Goal: Task Accomplishment & Management: Use online tool/utility

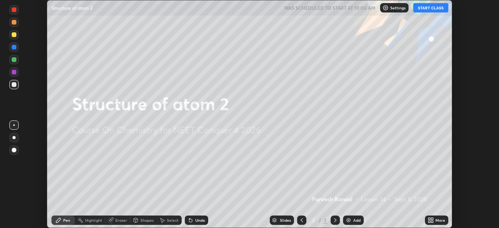
scroll to position [228, 499]
click at [431, 7] on button "START CLASS" at bounding box center [430, 7] width 35 height 9
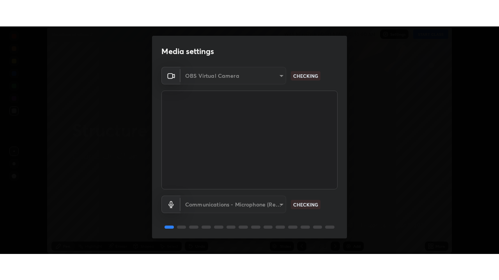
scroll to position [28, 0]
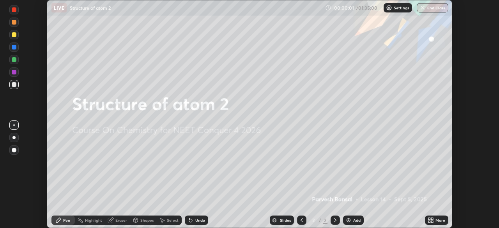
click at [431, 218] on icon at bounding box center [432, 219] width 2 height 2
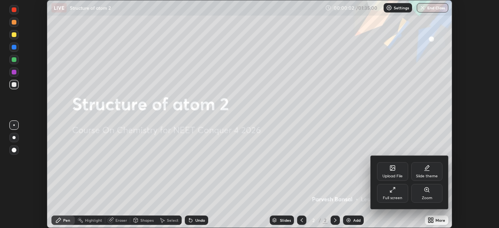
click at [404, 201] on div "Full screen" at bounding box center [392, 193] width 31 height 19
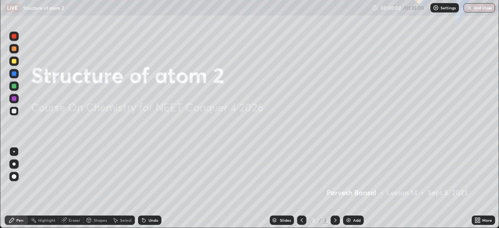
scroll to position [280, 499]
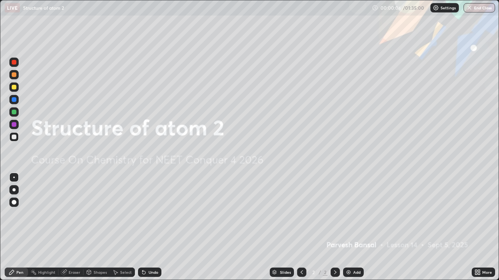
click at [14, 89] on div at bounding box center [14, 87] width 5 height 5
click at [14, 74] on div at bounding box center [14, 74] width 5 height 5
click at [349, 227] on div "Add" at bounding box center [353, 272] width 21 height 9
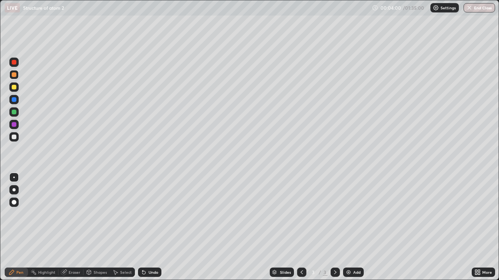
click at [17, 84] on div at bounding box center [13, 87] width 9 height 9
click at [17, 176] on div at bounding box center [13, 177] width 9 height 9
click at [16, 133] on div at bounding box center [13, 136] width 9 height 9
click at [150, 227] on div "Undo" at bounding box center [153, 273] width 10 height 4
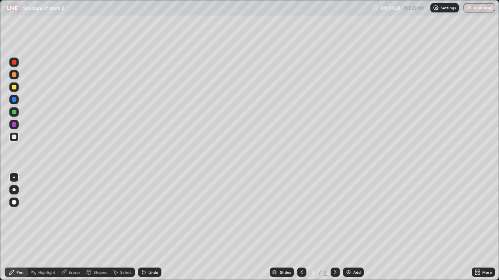
click at [15, 76] on div at bounding box center [14, 74] width 5 height 5
click at [13, 119] on div at bounding box center [13, 124] width 9 height 12
click at [13, 118] on div at bounding box center [13, 112] width 9 height 12
click at [15, 83] on div at bounding box center [13, 87] width 9 height 9
click at [15, 75] on div at bounding box center [14, 74] width 5 height 5
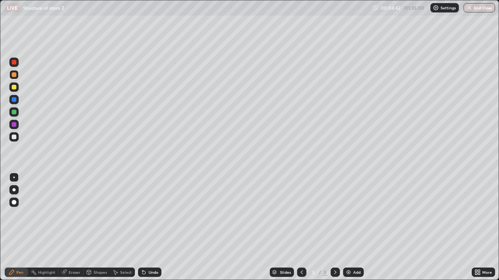
click at [15, 114] on div at bounding box center [14, 112] width 5 height 5
click at [14, 137] on div at bounding box center [14, 137] width 5 height 5
click at [18, 86] on div at bounding box center [13, 87] width 9 height 9
click at [353, 227] on div "Add" at bounding box center [356, 273] width 7 height 4
click at [17, 111] on div at bounding box center [13, 112] width 9 height 9
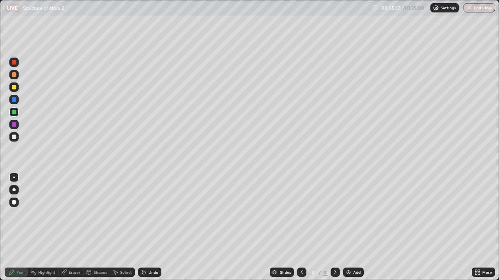
click at [153, 227] on div "Undo" at bounding box center [149, 272] width 23 height 9
click at [98, 227] on div "Shapes" at bounding box center [96, 272] width 26 height 9
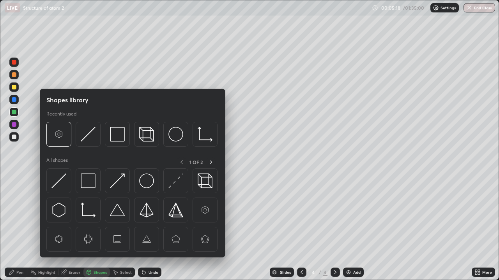
click at [97, 227] on div "Shapes" at bounding box center [99, 273] width 13 height 4
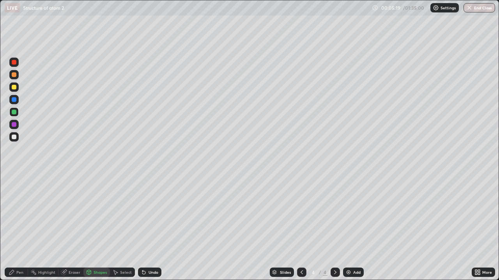
click at [96, 227] on div "Shapes" at bounding box center [99, 273] width 13 height 4
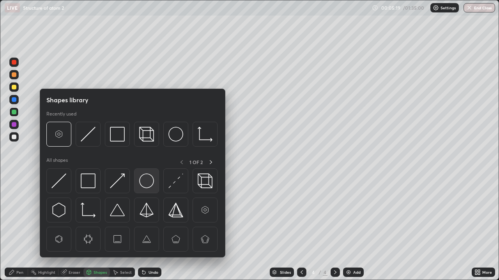
click at [143, 180] on img at bounding box center [146, 181] width 15 height 15
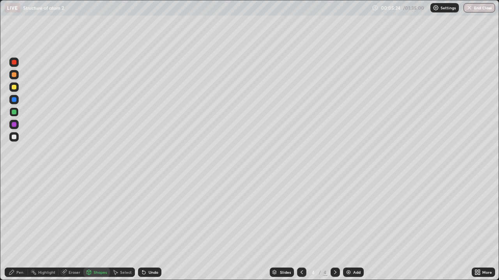
click at [66, 227] on icon at bounding box center [64, 273] width 6 height 6
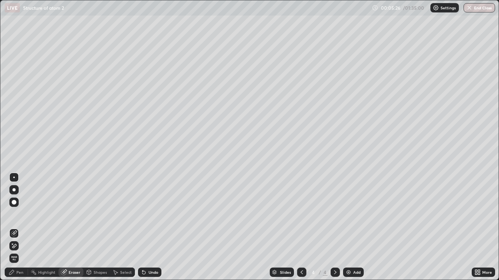
click at [18, 227] on div at bounding box center [13, 246] width 9 height 9
click at [23, 227] on div "Pen" at bounding box center [16, 272] width 23 height 9
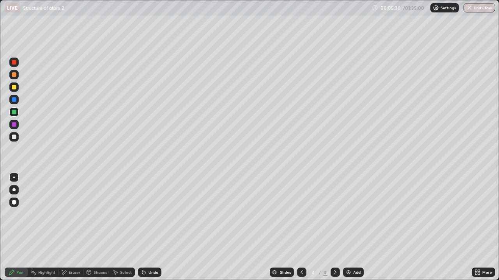
click at [41, 227] on div "Highlight" at bounding box center [46, 273] width 17 height 4
click at [14, 227] on icon at bounding box center [14, 246] width 6 height 6
click at [14, 62] on div at bounding box center [14, 62] width 5 height 5
click at [145, 227] on icon at bounding box center [144, 273] width 6 height 6
click at [94, 227] on div "Shapes" at bounding box center [99, 273] width 13 height 4
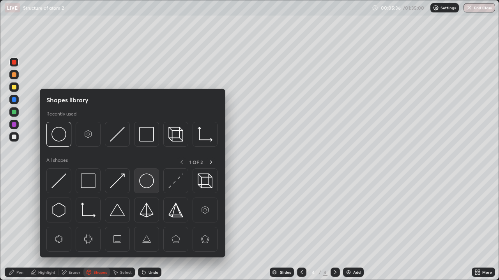
click at [145, 182] on img at bounding box center [146, 181] width 15 height 15
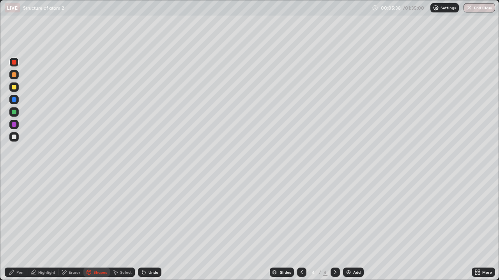
click at [148, 227] on div "Undo" at bounding box center [149, 272] width 23 height 9
click at [14, 112] on div at bounding box center [14, 112] width 5 height 5
click at [146, 227] on div "Undo" at bounding box center [149, 272] width 23 height 9
click at [117, 227] on icon at bounding box center [115, 273] width 6 height 6
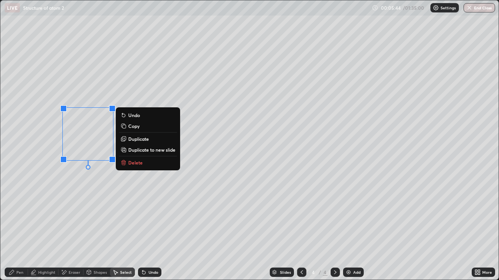
click at [132, 140] on p "Duplicate" at bounding box center [138, 139] width 21 height 6
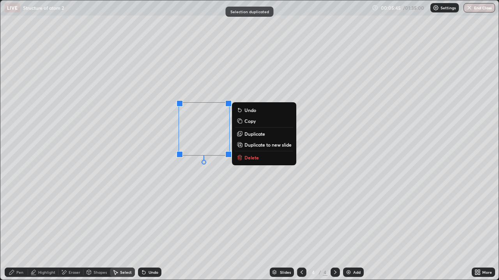
click at [182, 199] on div "0 ° Undo Copy Duplicate Duplicate to new slide Delete" at bounding box center [249, 140] width 498 height 280
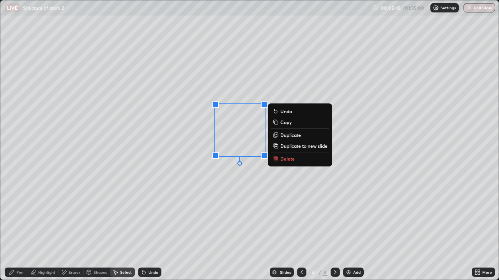
click at [287, 135] on p "Duplicate" at bounding box center [290, 135] width 21 height 6
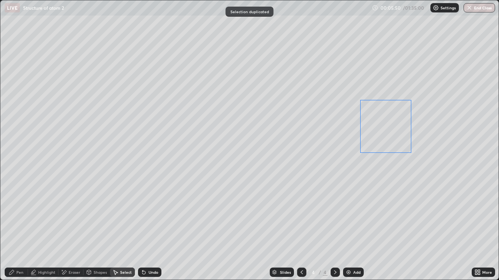
click at [381, 138] on div "0 ° Undo Copy Duplicate Duplicate to new slide Delete" at bounding box center [249, 140] width 498 height 280
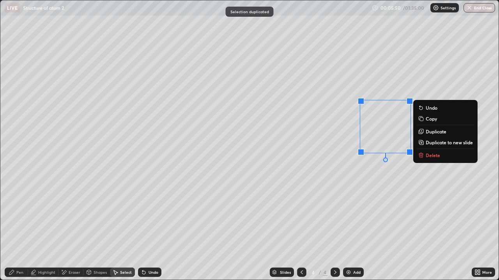
click at [367, 186] on div "0 ° Undo Copy Duplicate Duplicate to new slide Delete" at bounding box center [249, 140] width 498 height 280
click at [429, 132] on p "Duplicate" at bounding box center [435, 132] width 21 height 6
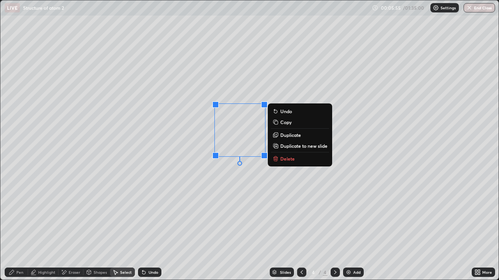
click at [284, 137] on p "Duplicate" at bounding box center [290, 135] width 21 height 6
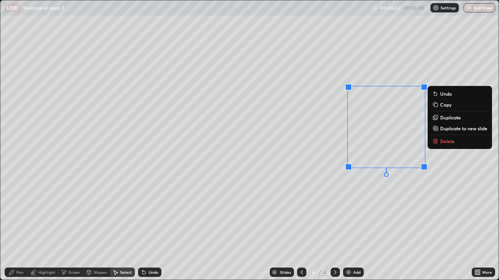
click at [444, 119] on p "Duplicate" at bounding box center [450, 118] width 21 height 6
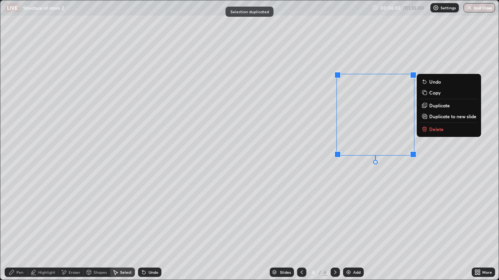
click at [155, 227] on div "Undo" at bounding box center [149, 272] width 23 height 9
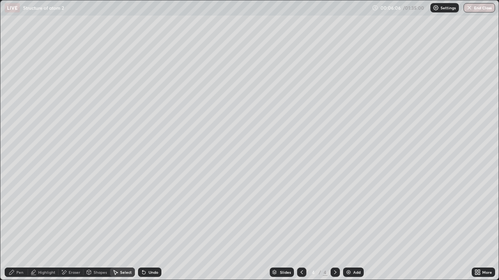
click at [152, 227] on div "Undo" at bounding box center [153, 273] width 10 height 4
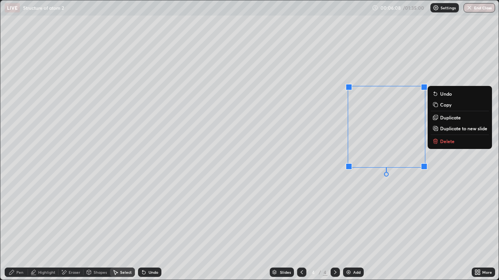
click at [446, 118] on p "Duplicate" at bounding box center [450, 118] width 21 height 6
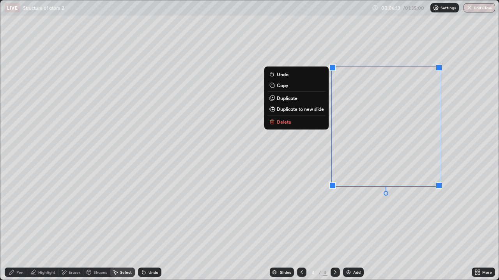
click at [21, 227] on div "Pen" at bounding box center [19, 273] width 7 height 4
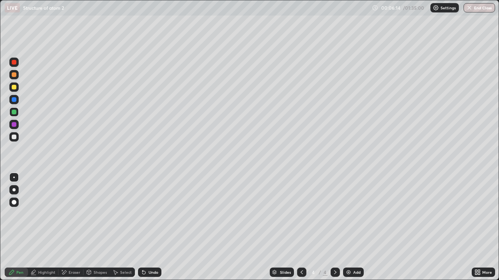
click at [17, 137] on div at bounding box center [13, 136] width 9 height 9
click at [17, 87] on div at bounding box center [13, 87] width 9 height 9
click at [18, 115] on div at bounding box center [13, 112] width 9 height 9
click at [16, 141] on div at bounding box center [13, 136] width 9 height 9
click at [13, 84] on div at bounding box center [13, 87] width 9 height 9
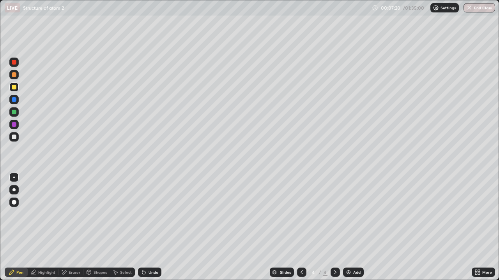
click at [14, 78] on div at bounding box center [13, 74] width 9 height 9
click at [51, 227] on div "Highlight" at bounding box center [46, 273] width 17 height 4
click at [14, 88] on div at bounding box center [14, 87] width 5 height 5
click at [156, 227] on div "Undo" at bounding box center [153, 273] width 10 height 4
click at [18, 227] on div "Pen" at bounding box center [19, 273] width 7 height 4
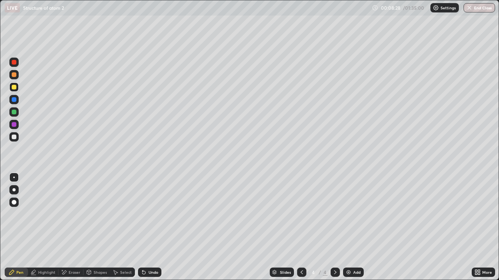
click at [14, 112] on div at bounding box center [14, 112] width 5 height 5
click at [13, 126] on div at bounding box center [14, 124] width 5 height 5
click at [15, 115] on div at bounding box center [13, 112] width 9 height 9
click at [14, 89] on div at bounding box center [14, 87] width 5 height 5
click at [15, 137] on div at bounding box center [14, 137] width 5 height 5
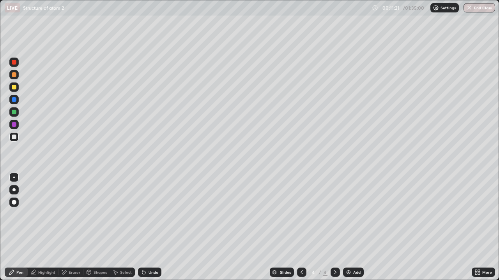
click at [358, 227] on div "Add" at bounding box center [353, 272] width 21 height 9
click at [16, 75] on div at bounding box center [14, 74] width 5 height 5
click at [17, 109] on div at bounding box center [13, 112] width 9 height 9
click at [14, 86] on div at bounding box center [14, 87] width 5 height 5
click at [76, 227] on div "Eraser" at bounding box center [75, 273] width 12 height 4
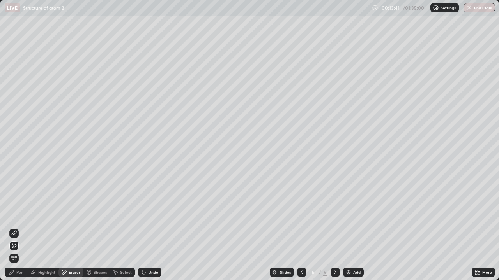
click at [18, 227] on div "Pen" at bounding box center [16, 272] width 23 height 9
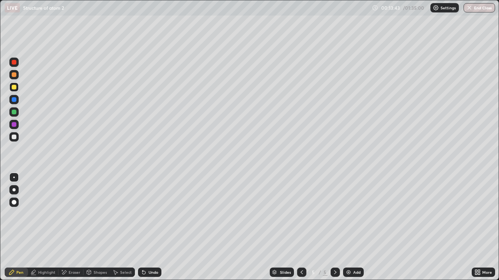
click at [18, 127] on div at bounding box center [13, 124] width 9 height 9
click at [17, 139] on div at bounding box center [13, 136] width 9 height 9
click at [101, 227] on div "Shapes" at bounding box center [96, 272] width 26 height 9
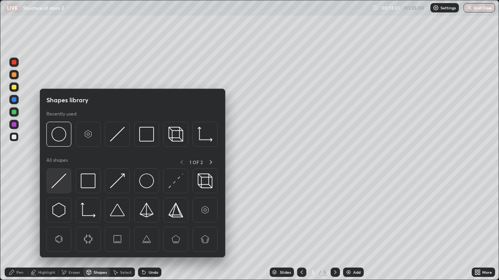
click at [58, 186] on img at bounding box center [58, 181] width 15 height 15
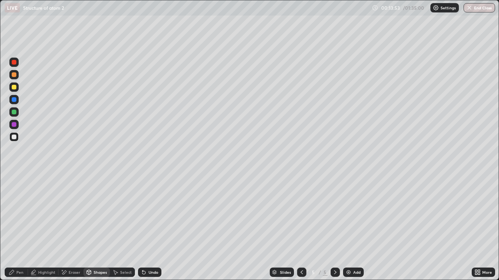
click at [21, 227] on div "Pen" at bounding box center [19, 273] width 7 height 4
click at [13, 88] on div at bounding box center [14, 87] width 5 height 5
click at [73, 227] on div "Eraser" at bounding box center [70, 272] width 25 height 9
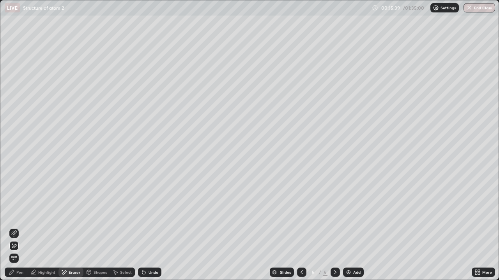
click at [93, 227] on div "Shapes" at bounding box center [99, 273] width 13 height 4
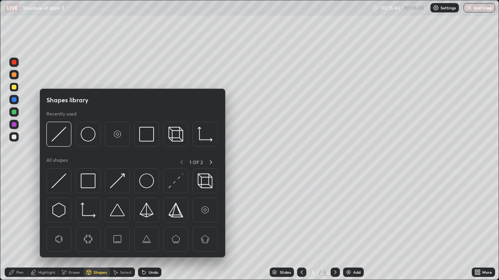
click at [206, 164] on div "1 OF 2" at bounding box center [195, 162] width 39 height 10
click at [210, 162] on icon at bounding box center [211, 162] width 6 height 6
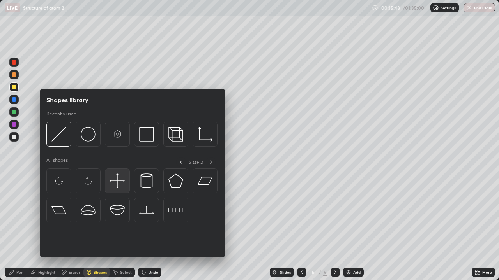
click at [114, 184] on img at bounding box center [117, 181] width 15 height 15
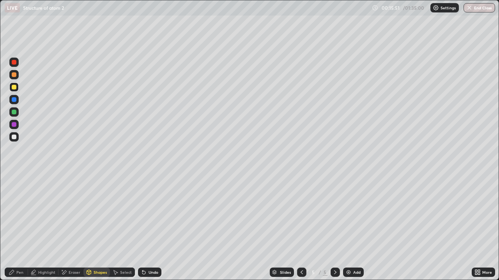
click at [123, 227] on div "Select" at bounding box center [126, 273] width 12 height 4
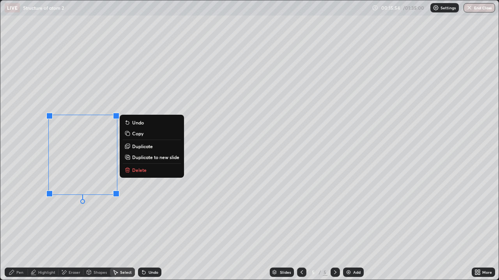
click at [16, 227] on div "Pen" at bounding box center [16, 272] width 23 height 9
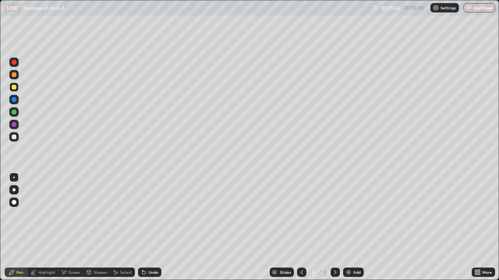
click at [74, 227] on div "Eraser" at bounding box center [75, 273] width 12 height 4
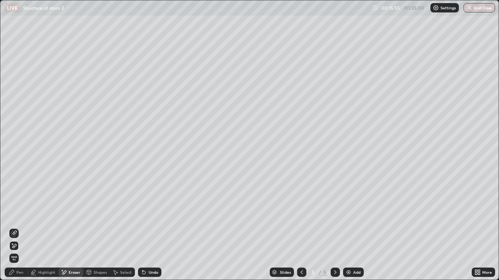
click at [20, 227] on div "Pen" at bounding box center [19, 273] width 7 height 4
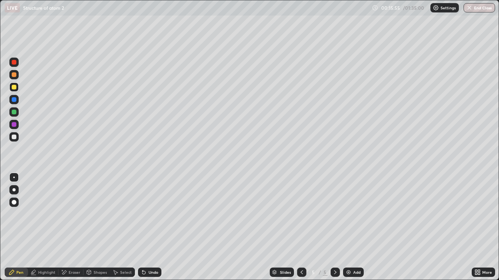
click at [98, 227] on div "Shapes" at bounding box center [99, 273] width 13 height 4
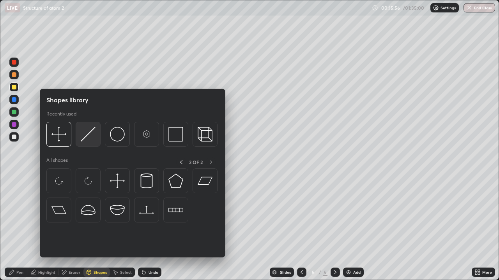
click at [86, 142] on img at bounding box center [88, 134] width 15 height 15
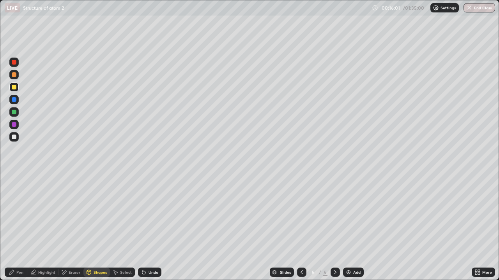
click at [19, 227] on div "Pen" at bounding box center [19, 273] width 7 height 4
click at [14, 137] on div at bounding box center [14, 137] width 5 height 5
click at [151, 227] on div "Undo" at bounding box center [153, 273] width 10 height 4
click at [150, 227] on div "Undo" at bounding box center [153, 273] width 10 height 4
click at [120, 227] on div "Select" at bounding box center [126, 273] width 12 height 4
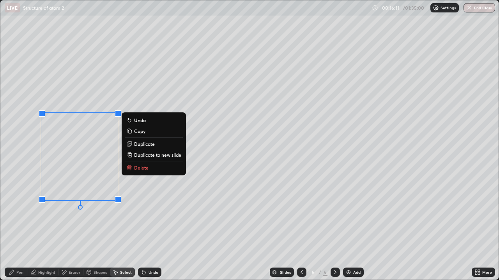
click at [137, 144] on p "Duplicate" at bounding box center [144, 144] width 21 height 6
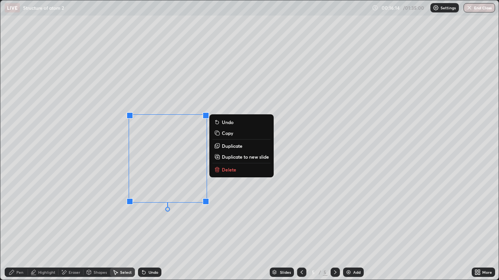
click at [229, 147] on p "Duplicate" at bounding box center [232, 146] width 21 height 6
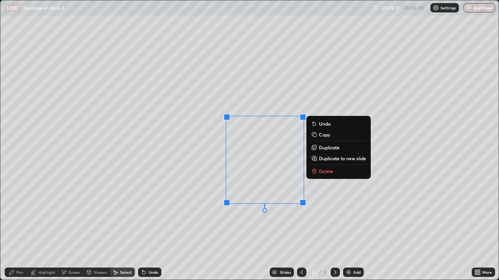
click at [14, 227] on div "Pen" at bounding box center [16, 272] width 23 height 9
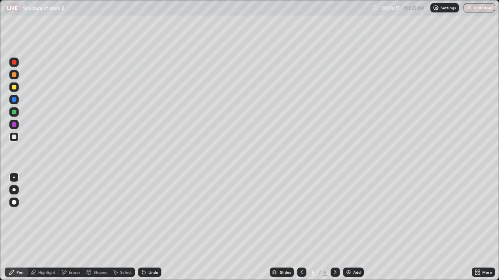
click at [14, 111] on div at bounding box center [14, 112] width 5 height 5
click at [13, 75] on div at bounding box center [14, 74] width 5 height 5
click at [18, 113] on div at bounding box center [13, 112] width 9 height 9
click at [14, 137] on div at bounding box center [14, 137] width 5 height 5
click at [14, 115] on div at bounding box center [13, 112] width 9 height 9
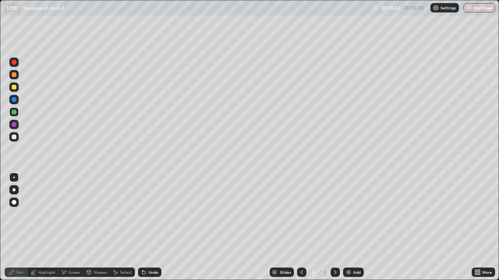
click at [142, 227] on icon at bounding box center [143, 272] width 3 height 3
click at [143, 227] on icon at bounding box center [143, 272] width 3 height 3
click at [14, 63] on div at bounding box center [14, 62] width 5 height 5
click at [145, 227] on icon at bounding box center [144, 273] width 6 height 6
click at [18, 113] on div at bounding box center [13, 112] width 9 height 9
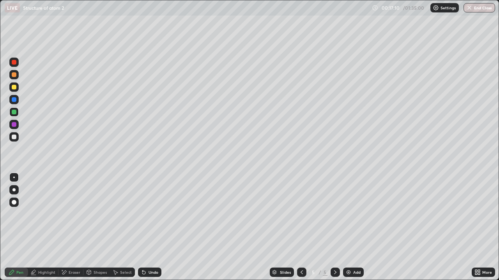
click at [68, 227] on div "Eraser" at bounding box center [70, 272] width 25 height 9
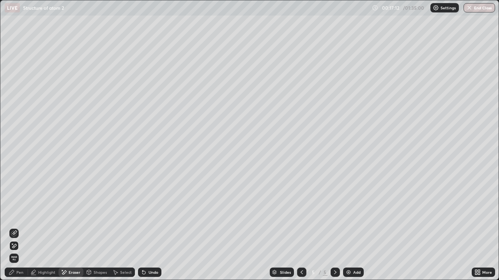
click at [10, 227] on icon at bounding box center [11, 272] width 5 height 5
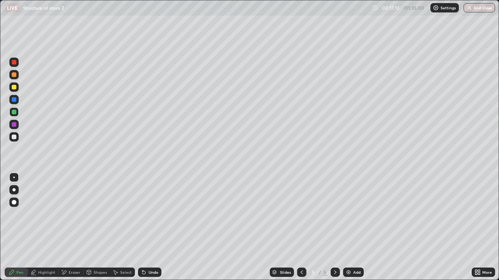
click at [16, 137] on div at bounding box center [14, 137] width 5 height 5
click at [125, 227] on div "Select" at bounding box center [126, 273] width 12 height 4
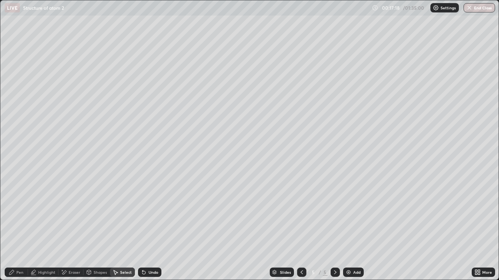
click at [152, 227] on div "Undo" at bounding box center [153, 273] width 10 height 4
click at [18, 227] on div "Pen" at bounding box center [16, 272] width 23 height 9
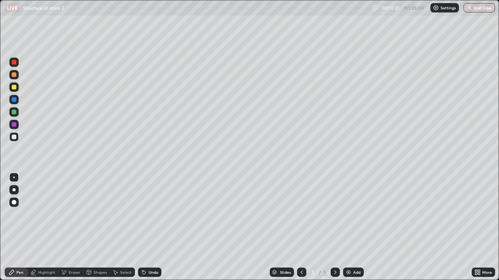
click at [126, 227] on div "Select" at bounding box center [126, 273] width 12 height 4
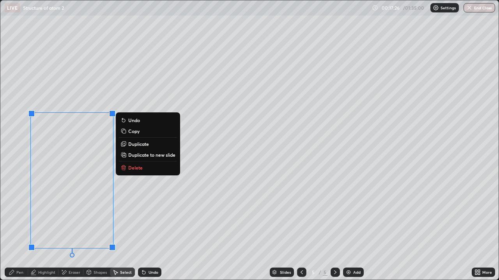
click at [137, 167] on p "Delete" at bounding box center [135, 168] width 14 height 6
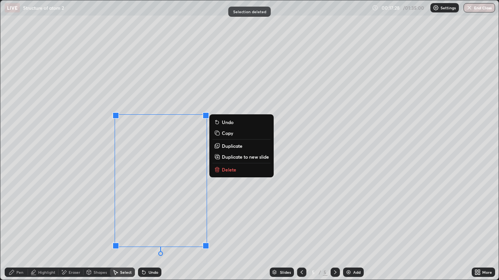
click at [227, 147] on p "Duplicate" at bounding box center [232, 146] width 21 height 6
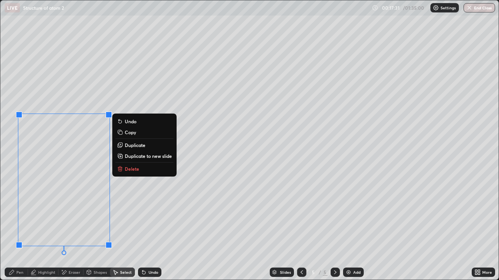
click at [70, 227] on div "Eraser" at bounding box center [75, 273] width 12 height 4
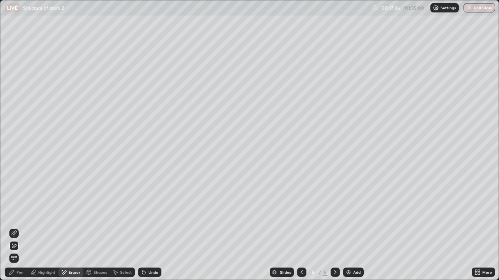
click at [16, 227] on icon at bounding box center [14, 234] width 6 height 6
click at [16, 227] on div "Pen" at bounding box center [16, 272] width 23 height 9
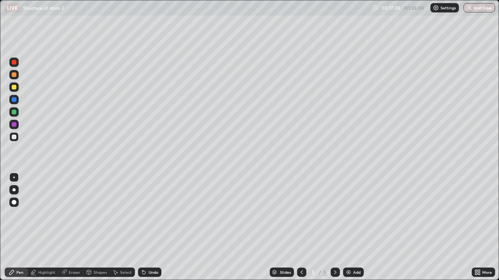
click at [13, 138] on div at bounding box center [14, 137] width 5 height 5
click at [14, 96] on div at bounding box center [13, 99] width 9 height 9
click at [13, 90] on div at bounding box center [13, 87] width 9 height 9
click at [130, 227] on div "Select" at bounding box center [122, 273] width 25 height 16
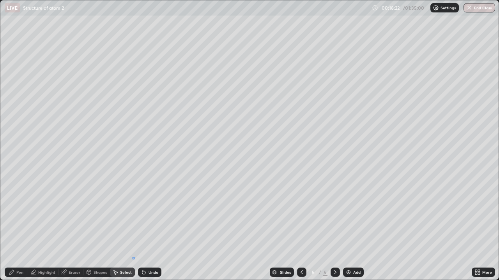
click at [132, 227] on div "0 ° Undo Copy Duplicate Duplicate to new slide Delete" at bounding box center [249, 140] width 498 height 280
click at [137, 227] on div "0 ° Undo Copy Duplicate Duplicate to new slide Delete" at bounding box center [249, 140] width 498 height 280
click at [21, 227] on div "Pen" at bounding box center [19, 273] width 7 height 4
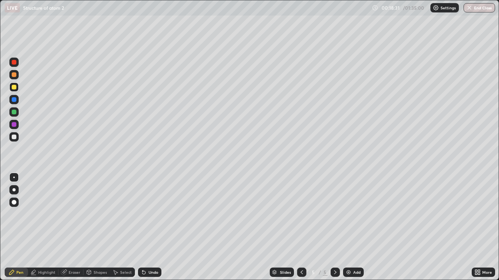
click at [18, 138] on div at bounding box center [13, 136] width 9 height 9
click at [13, 87] on div at bounding box center [14, 87] width 5 height 5
click at [301, 227] on div at bounding box center [301, 272] width 9 height 9
click at [303, 227] on div at bounding box center [301, 272] width 9 height 9
click at [334, 227] on icon at bounding box center [335, 273] width 2 height 4
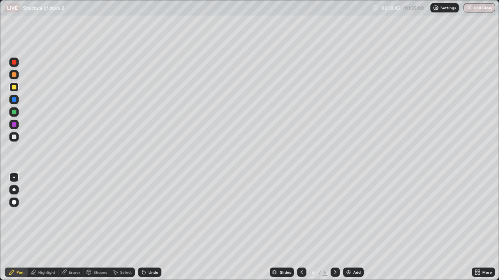
click at [334, 227] on icon at bounding box center [335, 273] width 6 height 6
click at [51, 227] on div "Highlight" at bounding box center [43, 272] width 30 height 9
click at [155, 227] on div "Undo" at bounding box center [153, 273] width 10 height 4
click at [17, 67] on div at bounding box center [13, 62] width 9 height 9
click at [14, 227] on icon at bounding box center [12, 273] width 6 height 6
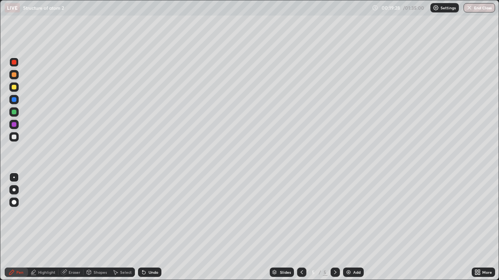
click at [12, 140] on div at bounding box center [13, 136] width 9 height 9
click at [357, 227] on div "Add" at bounding box center [353, 272] width 21 height 9
click at [16, 89] on div at bounding box center [13, 87] width 9 height 9
click at [13, 76] on div at bounding box center [14, 74] width 5 height 5
click at [14, 106] on div at bounding box center [13, 112] width 9 height 12
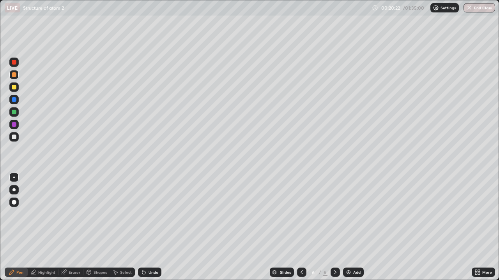
click at [15, 112] on div at bounding box center [14, 112] width 5 height 5
click at [15, 140] on div at bounding box center [13, 136] width 9 height 9
click at [17, 74] on div at bounding box center [13, 74] width 9 height 9
click at [16, 113] on div at bounding box center [14, 112] width 5 height 5
click at [14, 89] on div at bounding box center [14, 87] width 5 height 5
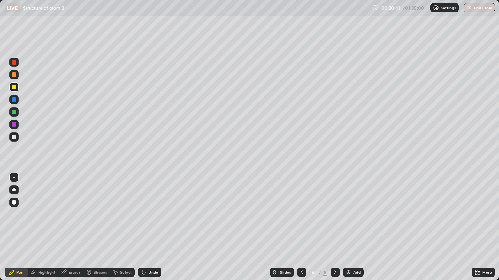
click at [14, 75] on div at bounding box center [14, 74] width 5 height 5
click at [71, 227] on div "Eraser" at bounding box center [75, 273] width 12 height 4
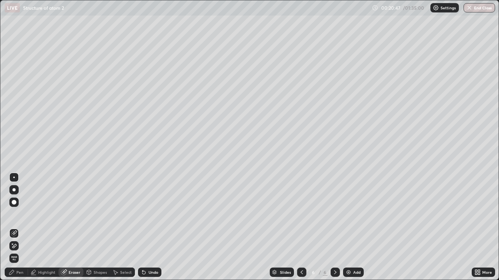
click at [15, 227] on div "Pen" at bounding box center [16, 272] width 23 height 9
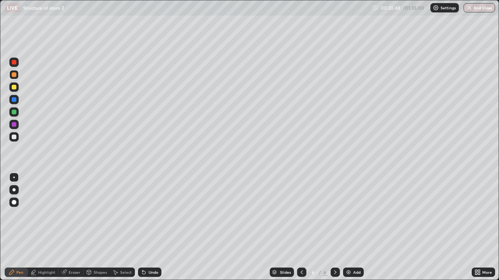
click at [14, 113] on div at bounding box center [14, 112] width 5 height 5
click at [13, 88] on div at bounding box center [14, 87] width 5 height 5
click at [156, 227] on div "Undo" at bounding box center [153, 273] width 10 height 4
click at [16, 114] on div at bounding box center [13, 112] width 9 height 9
click at [17, 136] on div at bounding box center [13, 136] width 9 height 9
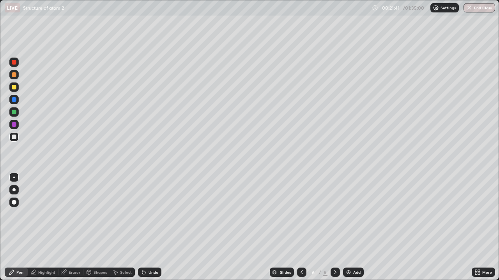
click at [18, 90] on div at bounding box center [13, 87] width 9 height 9
click at [148, 227] on div "Undo" at bounding box center [153, 273] width 10 height 4
click at [154, 227] on div "Undo" at bounding box center [149, 272] width 23 height 9
click at [148, 227] on div "Undo" at bounding box center [153, 273] width 10 height 4
click at [150, 227] on div "Undo" at bounding box center [153, 273] width 10 height 4
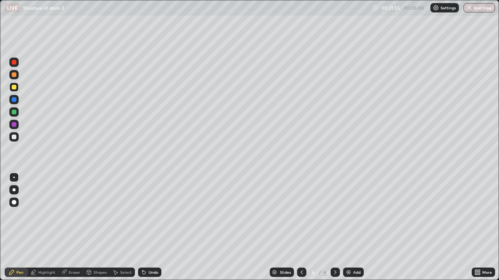
click at [150, 227] on div "Undo" at bounding box center [153, 273] width 10 height 4
click at [145, 227] on icon at bounding box center [144, 273] width 6 height 6
click at [13, 140] on div at bounding box center [13, 136] width 9 height 9
click at [350, 227] on img at bounding box center [348, 273] width 6 height 6
click at [148, 227] on div "Undo" at bounding box center [153, 273] width 10 height 4
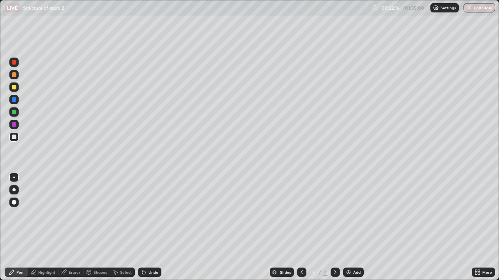
click at [12, 88] on div at bounding box center [14, 87] width 5 height 5
click at [16, 113] on div at bounding box center [14, 112] width 5 height 5
click at [142, 227] on icon at bounding box center [142, 271] width 1 height 1
click at [142, 227] on icon at bounding box center [143, 272] width 3 height 3
click at [13, 78] on div at bounding box center [13, 74] width 9 height 9
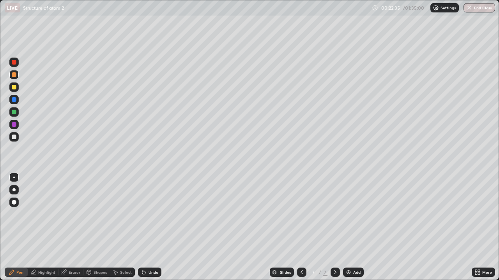
click at [14, 87] on div at bounding box center [14, 87] width 5 height 5
click at [15, 123] on div at bounding box center [14, 124] width 5 height 5
click at [15, 137] on div at bounding box center [14, 137] width 5 height 5
click at [129, 227] on div "Select" at bounding box center [126, 273] width 12 height 4
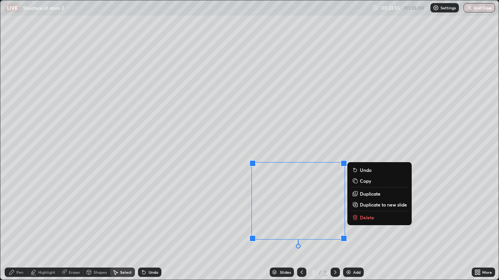
click at [20, 227] on div "Pen" at bounding box center [19, 273] width 7 height 4
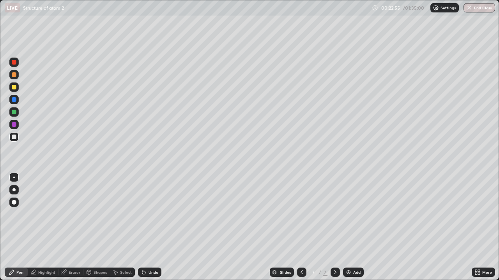
click at [13, 139] on div at bounding box center [14, 137] width 5 height 5
click at [14, 123] on div at bounding box center [14, 124] width 5 height 5
click at [15, 112] on div at bounding box center [14, 112] width 5 height 5
click at [17, 74] on div at bounding box center [13, 74] width 9 height 9
click at [14, 90] on div at bounding box center [13, 87] width 9 height 9
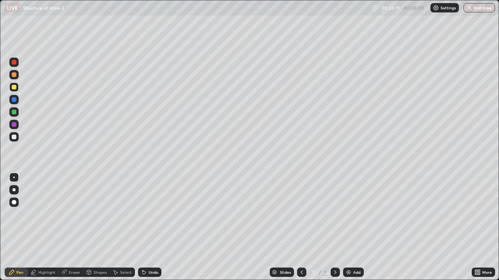
click at [13, 124] on div at bounding box center [14, 124] width 5 height 5
click at [11, 111] on div at bounding box center [13, 112] width 9 height 9
click at [14, 137] on div at bounding box center [14, 137] width 5 height 5
click at [126, 227] on div "Select" at bounding box center [126, 273] width 12 height 4
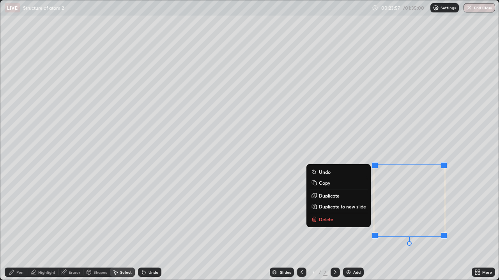
click at [323, 175] on p "Undo" at bounding box center [325, 172] width 12 height 6
click at [320, 223] on p "Delete" at bounding box center [326, 220] width 14 height 6
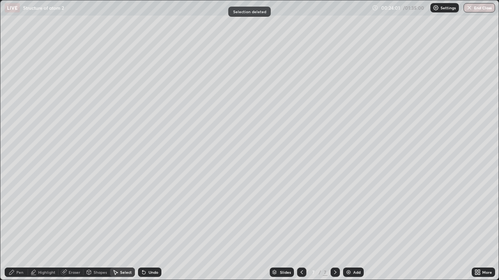
click at [17, 227] on div "Pen" at bounding box center [19, 273] width 7 height 4
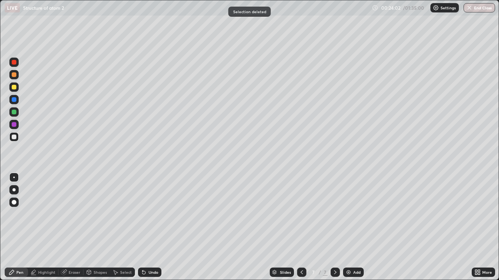
click at [10, 112] on div at bounding box center [13, 112] width 9 height 9
click at [154, 227] on div "Undo" at bounding box center [153, 273] width 10 height 4
click at [53, 227] on div "Highlight" at bounding box center [46, 273] width 17 height 4
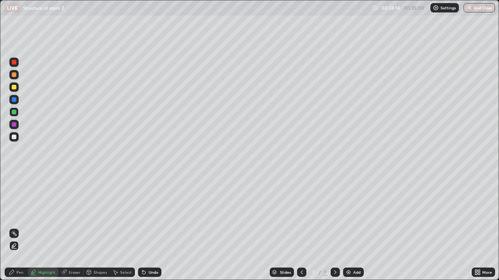
click at [11, 138] on div at bounding box center [13, 136] width 9 height 9
click at [18, 227] on div "Pen" at bounding box center [16, 272] width 23 height 9
click at [12, 121] on div at bounding box center [13, 124] width 9 height 9
click at [12, 98] on div at bounding box center [14, 99] width 5 height 5
click at [14, 86] on div at bounding box center [14, 87] width 5 height 5
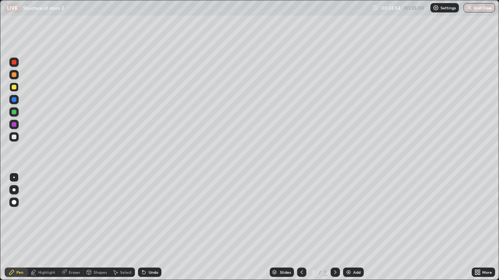
click at [361, 227] on div "Add" at bounding box center [353, 272] width 21 height 9
click at [18, 201] on div at bounding box center [13, 202] width 9 height 9
click at [124, 227] on div "Select" at bounding box center [126, 273] width 12 height 4
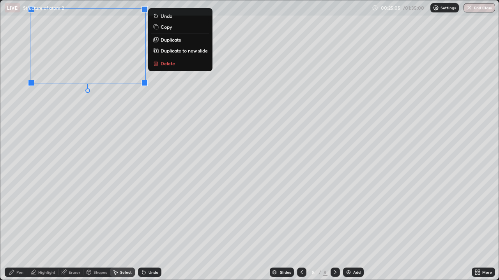
click at [161, 62] on p "Delete" at bounding box center [167, 63] width 14 height 6
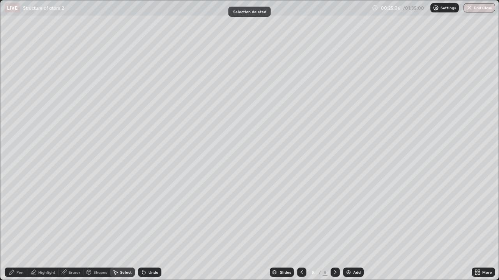
click at [19, 227] on div "Pen" at bounding box center [19, 273] width 7 height 4
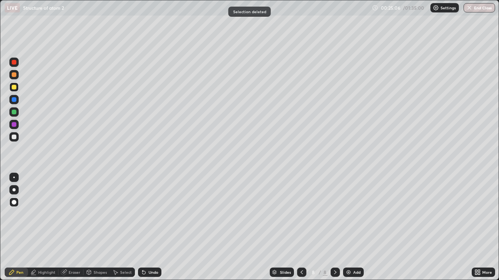
click at [14, 137] on div at bounding box center [14, 137] width 5 height 5
click at [121, 227] on div "Select" at bounding box center [122, 272] width 25 height 9
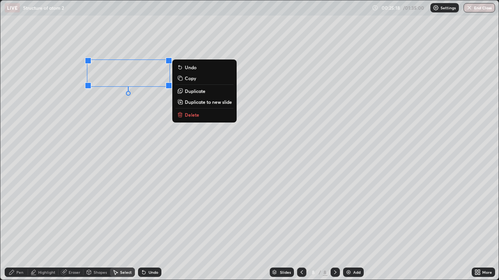
click at [192, 94] on button "Duplicate" at bounding box center [204, 90] width 58 height 9
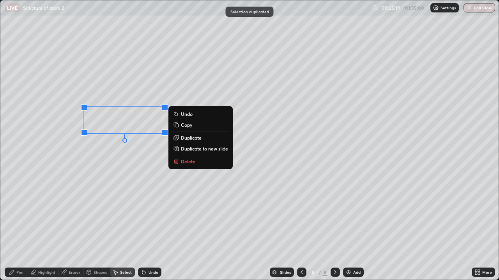
click at [18, 227] on div "Pen" at bounding box center [19, 273] width 7 height 4
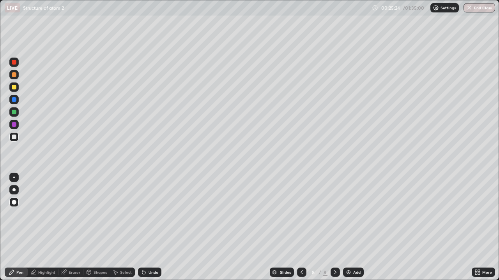
click at [16, 113] on div at bounding box center [14, 112] width 5 height 5
click at [14, 178] on div at bounding box center [14, 178] width 2 height 2
click at [104, 227] on div "Shapes" at bounding box center [99, 273] width 13 height 4
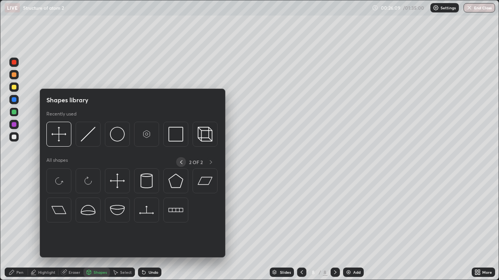
click at [181, 162] on icon at bounding box center [181, 162] width 6 height 6
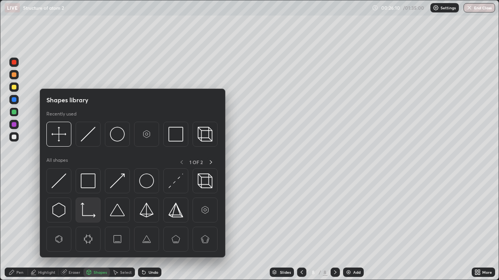
click at [93, 213] on img at bounding box center [88, 210] width 15 height 15
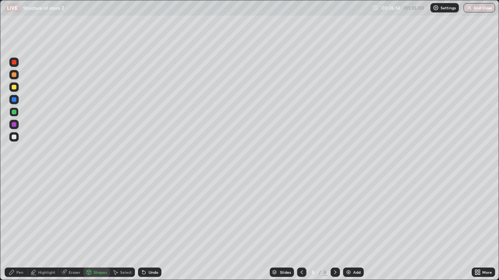
click at [19, 227] on div "Pen" at bounding box center [19, 273] width 7 height 4
click at [12, 141] on div at bounding box center [13, 136] width 9 height 9
click at [483, 227] on div "More" at bounding box center [482, 272] width 23 height 9
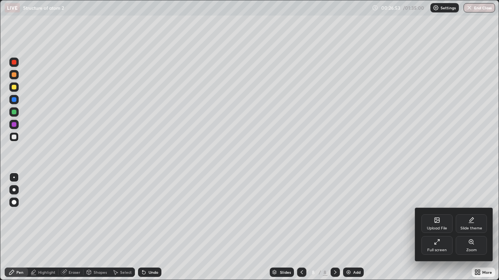
click at [436, 227] on div "Full screen" at bounding box center [436, 245] width 31 height 19
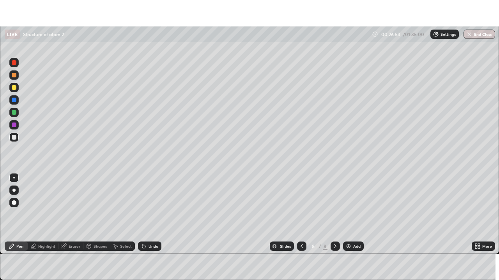
scroll to position [38724, 38453]
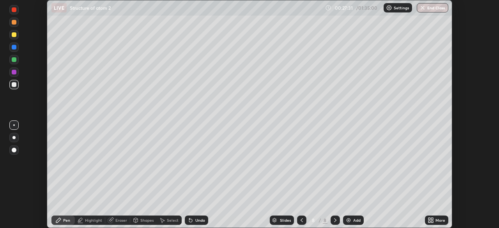
click at [437, 217] on div "More" at bounding box center [436, 219] width 23 height 9
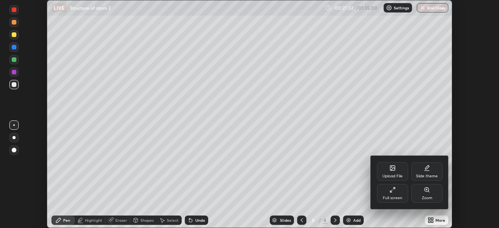
click at [393, 194] on div "Full screen" at bounding box center [392, 193] width 31 height 19
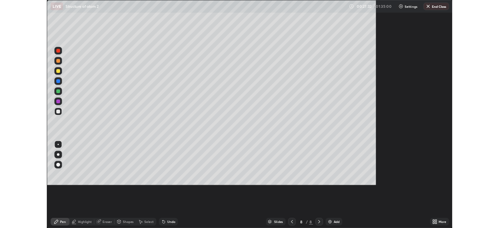
scroll to position [280, 499]
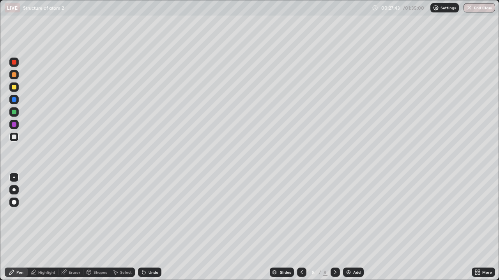
click at [21, 227] on div "Pen" at bounding box center [19, 273] width 7 height 4
click at [18, 113] on div at bounding box center [13, 112] width 9 height 9
click at [153, 227] on div "Undo" at bounding box center [153, 273] width 10 height 4
click at [355, 227] on div "Add" at bounding box center [356, 273] width 7 height 4
click at [16, 128] on div at bounding box center [13, 124] width 9 height 9
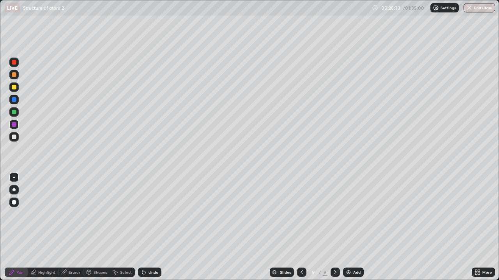
click at [480, 227] on icon at bounding box center [477, 273] width 6 height 6
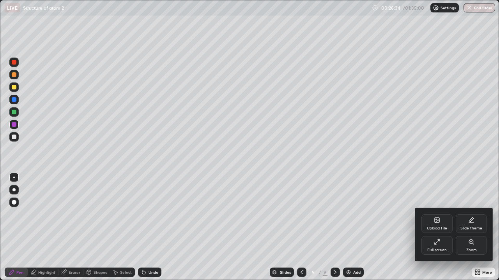
click at [435, 227] on icon at bounding box center [435, 244] width 2 height 2
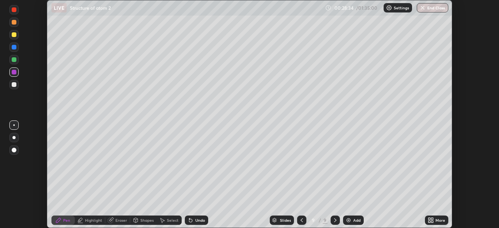
scroll to position [38724, 38453]
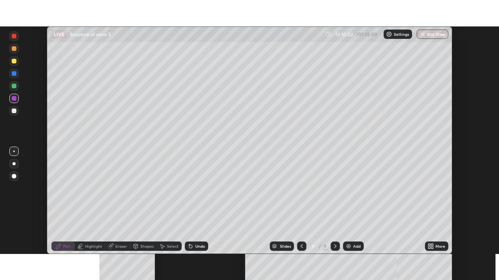
scroll to position [228, 499]
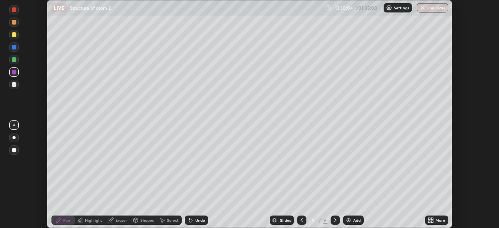
click at [434, 218] on div "More" at bounding box center [436, 219] width 23 height 9
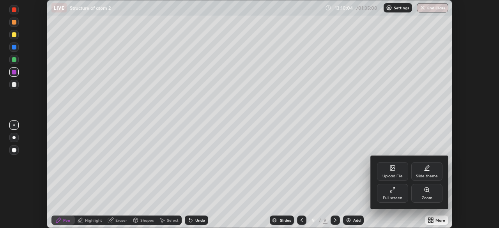
click at [403, 199] on div "Full screen" at bounding box center [392, 193] width 31 height 19
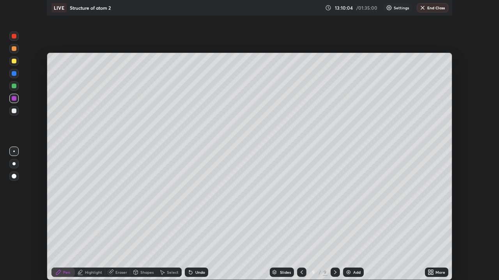
scroll to position [280, 499]
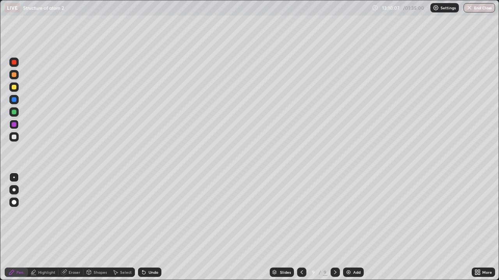
click at [12, 136] on div at bounding box center [14, 137] width 5 height 5
click at [94, 227] on div "Shapes" at bounding box center [96, 272] width 26 height 9
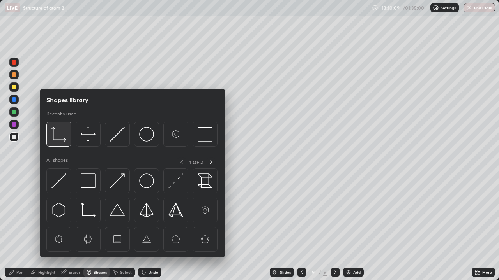
click at [59, 136] on img at bounding box center [58, 134] width 15 height 15
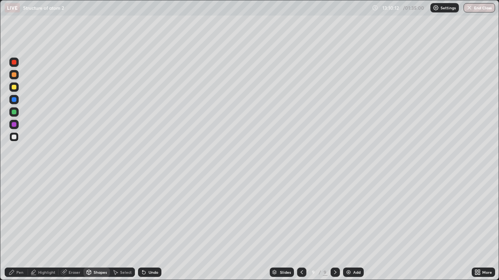
click at [127, 227] on div "Select" at bounding box center [126, 273] width 12 height 4
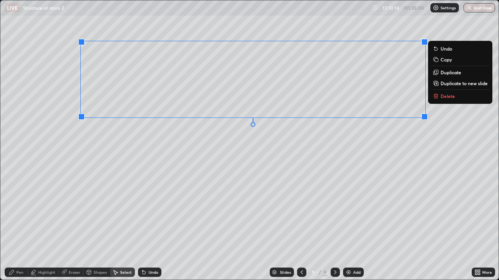
click at [449, 69] on p "Duplicate" at bounding box center [450, 72] width 21 height 6
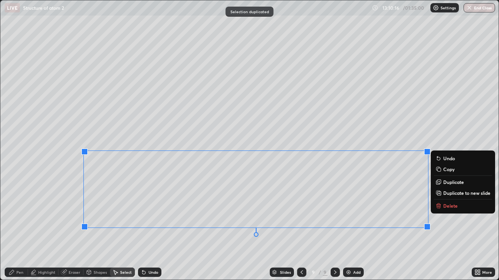
click at [17, 227] on div "Pen" at bounding box center [19, 273] width 7 height 4
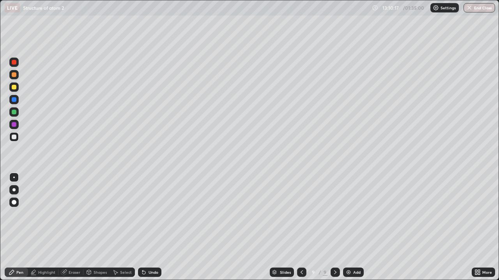
click at [14, 113] on div at bounding box center [14, 112] width 5 height 5
click at [14, 109] on div at bounding box center [13, 112] width 9 height 9
click at [13, 89] on div at bounding box center [14, 87] width 5 height 5
click at [17, 88] on div at bounding box center [13, 87] width 9 height 9
click at [16, 77] on div at bounding box center [14, 74] width 5 height 5
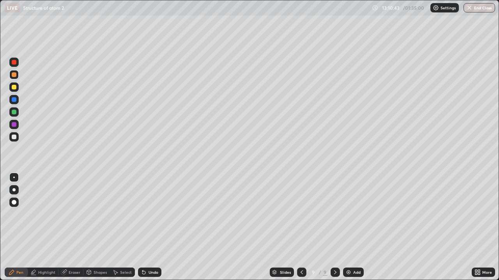
click at [14, 141] on div at bounding box center [13, 136] width 9 height 9
click at [17, 124] on div at bounding box center [13, 124] width 9 height 9
click at [123, 227] on div "Select" at bounding box center [126, 273] width 12 height 4
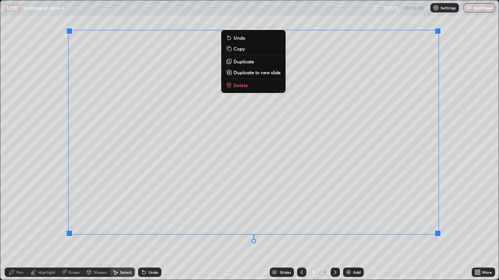
click at [268, 73] on p "Duplicate to new slide" at bounding box center [256, 72] width 47 height 6
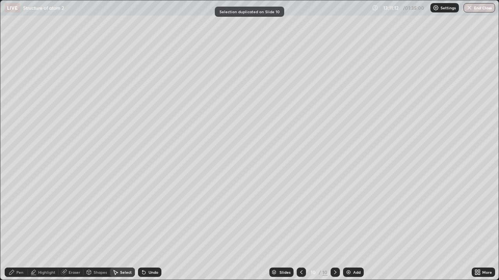
click at [301, 227] on icon at bounding box center [301, 273] width 6 height 6
click at [18, 227] on div "Pen" at bounding box center [16, 273] width 23 height 16
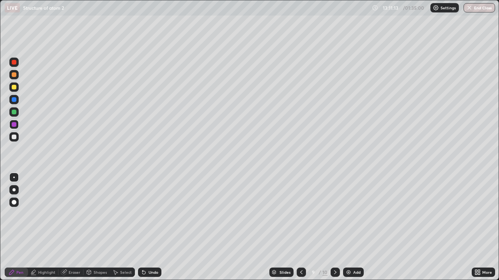
click at [13, 201] on div at bounding box center [14, 202] width 5 height 5
click at [16, 91] on div at bounding box center [13, 87] width 9 height 9
click at [335, 227] on icon at bounding box center [335, 273] width 6 height 6
click at [18, 139] on div at bounding box center [13, 136] width 9 height 9
click at [300, 227] on icon at bounding box center [301, 273] width 6 height 6
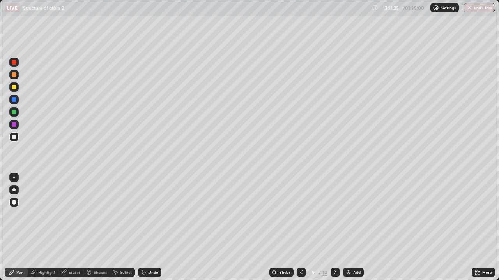
click at [15, 174] on div at bounding box center [13, 177] width 9 height 9
click at [16, 136] on div at bounding box center [14, 137] width 5 height 5
click at [12, 114] on div at bounding box center [13, 112] width 9 height 9
click at [14, 86] on div at bounding box center [14, 87] width 5 height 5
click at [335, 227] on icon at bounding box center [335, 273] width 6 height 6
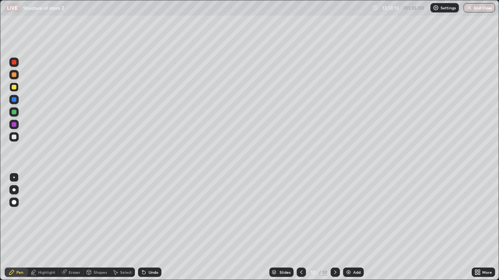
click at [155, 227] on div "Undo" at bounding box center [149, 272] width 23 height 9
click at [303, 227] on icon at bounding box center [301, 273] width 6 height 6
click at [301, 227] on icon at bounding box center [301, 273] width 6 height 6
click at [299, 227] on icon at bounding box center [301, 273] width 6 height 6
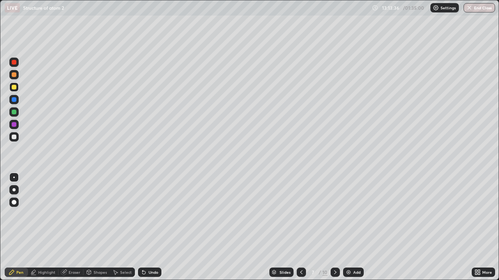
click at [301, 227] on icon at bounding box center [301, 273] width 6 height 6
click at [300, 227] on icon at bounding box center [301, 273] width 6 height 6
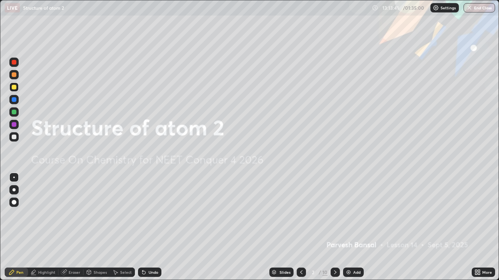
click at [334, 227] on icon at bounding box center [335, 273] width 6 height 6
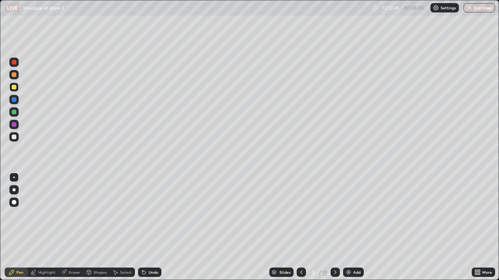
click at [334, 227] on icon at bounding box center [335, 273] width 6 height 6
click at [335, 227] on icon at bounding box center [335, 273] width 6 height 6
click at [334, 227] on icon at bounding box center [335, 273] width 6 height 6
click at [333, 227] on icon at bounding box center [335, 273] width 6 height 6
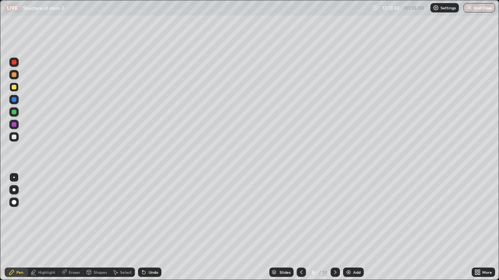
click at [333, 227] on icon at bounding box center [335, 273] width 6 height 6
click at [334, 227] on icon at bounding box center [335, 273] width 6 height 6
click at [333, 227] on icon at bounding box center [335, 273] width 6 height 6
click at [334, 227] on icon at bounding box center [335, 273] width 6 height 6
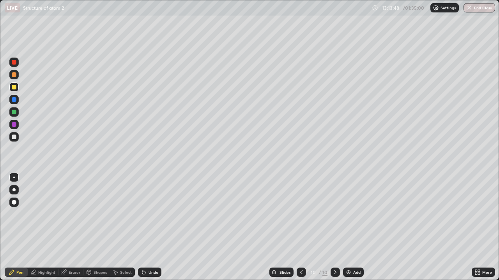
click at [14, 113] on div at bounding box center [14, 112] width 5 height 5
click at [15, 63] on div at bounding box center [14, 62] width 5 height 5
click at [300, 227] on icon at bounding box center [301, 273] width 6 height 6
click at [303, 227] on icon at bounding box center [301, 273] width 6 height 6
click at [300, 227] on icon at bounding box center [301, 273] width 6 height 6
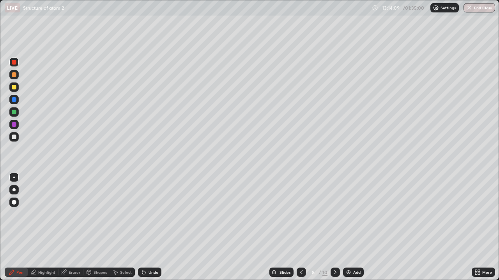
click at [301, 227] on icon at bounding box center [301, 273] width 6 height 6
click at [300, 227] on icon at bounding box center [301, 273] width 2 height 4
click at [300, 227] on icon at bounding box center [301, 273] width 6 height 6
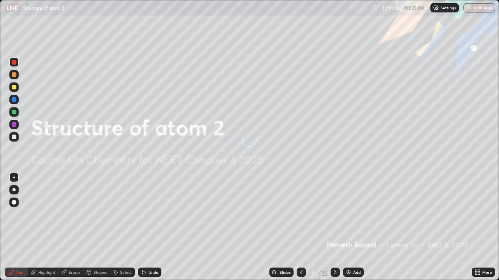
click at [303, 227] on div at bounding box center [300, 272] width 9 height 9
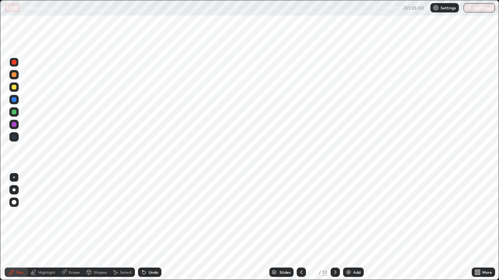
click at [333, 227] on icon at bounding box center [335, 273] width 6 height 6
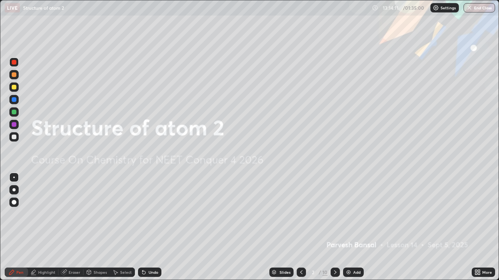
click at [338, 227] on div at bounding box center [334, 272] width 9 height 9
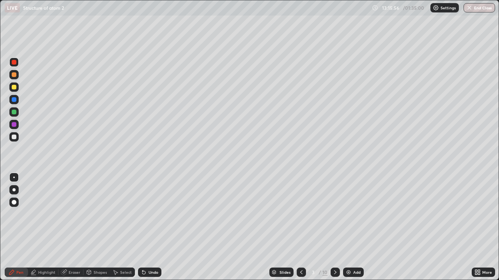
click at [335, 227] on icon at bounding box center [335, 273] width 6 height 6
click at [337, 227] on icon at bounding box center [335, 273] width 6 height 6
click at [333, 227] on icon at bounding box center [335, 273] width 6 height 6
click at [336, 227] on div at bounding box center [334, 272] width 9 height 9
click at [334, 227] on icon at bounding box center [335, 273] width 6 height 6
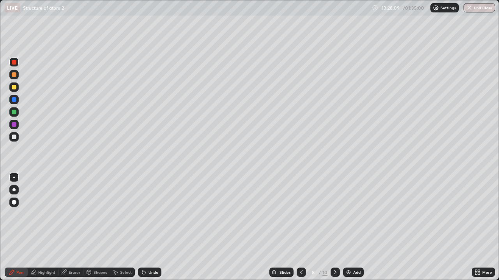
click at [332, 227] on icon at bounding box center [335, 273] width 6 height 6
click at [335, 227] on icon at bounding box center [335, 273] width 6 height 6
click at [354, 227] on div "Add" at bounding box center [356, 273] width 7 height 4
click at [15, 93] on div at bounding box center [13, 87] width 9 height 12
click at [292, 227] on div "Slides" at bounding box center [282, 272] width 24 height 9
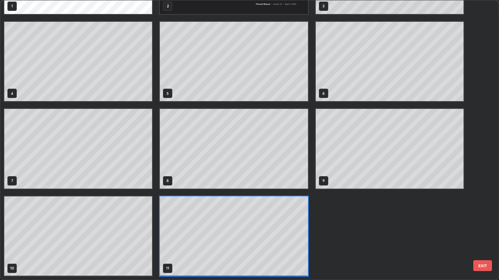
scroll to position [277, 494]
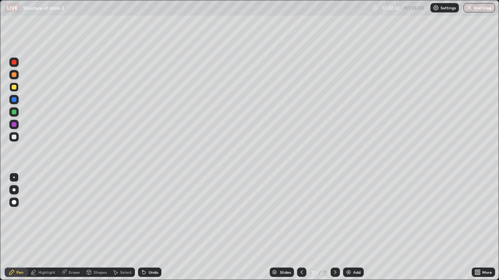
click at [301, 227] on icon at bounding box center [301, 273] width 6 height 6
click at [337, 227] on icon at bounding box center [335, 273] width 6 height 6
click at [51, 227] on div "Highlight" at bounding box center [46, 273] width 17 height 4
click at [16, 109] on div at bounding box center [13, 112] width 9 height 9
click at [22, 227] on div "Pen" at bounding box center [19, 273] width 7 height 4
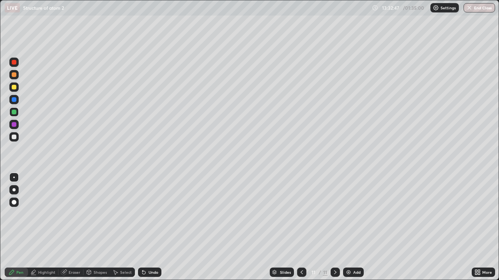
click at [20, 136] on div "Erase all" at bounding box center [14, 140] width 19 height 249
click at [11, 146] on div "Erase all" at bounding box center [14, 140] width 19 height 249
click at [18, 138] on div at bounding box center [13, 136] width 9 height 9
click at [16, 112] on div at bounding box center [14, 112] width 5 height 5
click at [77, 227] on div "Eraser" at bounding box center [75, 273] width 12 height 4
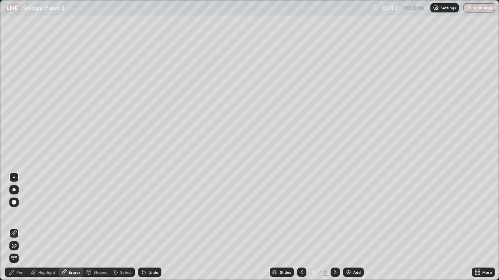
click at [15, 227] on icon at bounding box center [14, 246] width 6 height 7
click at [21, 227] on div "Pen" at bounding box center [19, 273] width 7 height 4
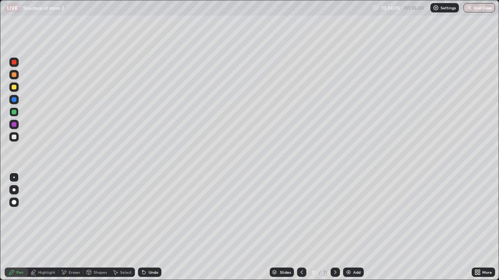
click at [16, 137] on div at bounding box center [14, 137] width 5 height 5
click at [15, 112] on div at bounding box center [14, 112] width 5 height 5
click at [18, 135] on div at bounding box center [13, 136] width 9 height 9
click at [92, 227] on div "Shapes" at bounding box center [96, 272] width 26 height 9
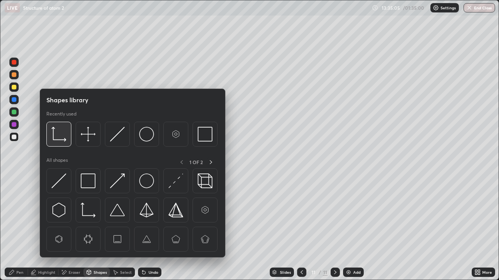
click at [62, 138] on img at bounding box center [58, 134] width 15 height 15
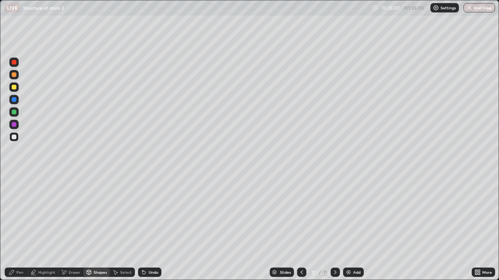
click at [95, 227] on div "Shapes" at bounding box center [99, 273] width 13 height 4
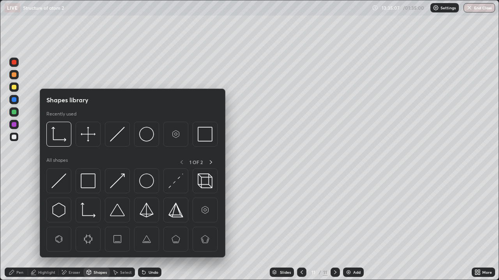
click at [69, 227] on div "Eraser" at bounding box center [75, 273] width 12 height 4
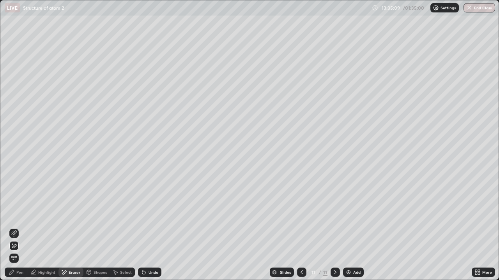
click at [20, 227] on div "Pen" at bounding box center [19, 273] width 7 height 4
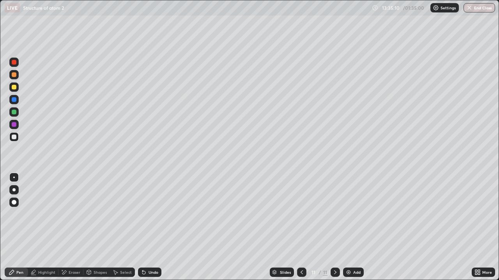
click at [16, 112] on div at bounding box center [14, 112] width 5 height 5
click at [16, 139] on div at bounding box center [14, 137] width 5 height 5
click at [14, 116] on div at bounding box center [13, 112] width 9 height 9
click at [16, 111] on div at bounding box center [14, 112] width 5 height 5
click at [15, 101] on div at bounding box center [14, 99] width 5 height 5
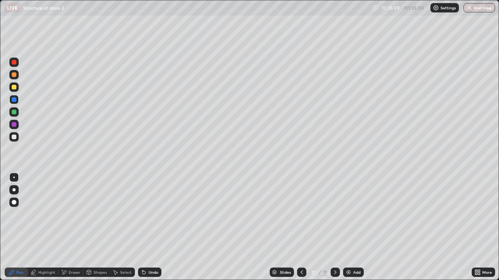
click at [14, 86] on div at bounding box center [14, 87] width 5 height 5
click at [353, 227] on div "Add" at bounding box center [356, 273] width 7 height 4
click at [119, 227] on div "Select" at bounding box center [122, 272] width 25 height 9
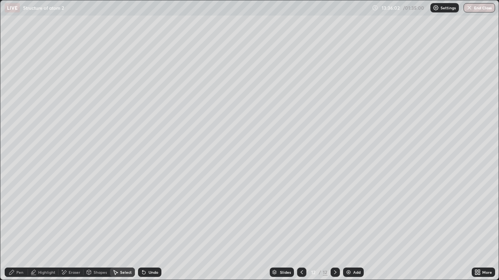
click at [97, 227] on div "Shapes" at bounding box center [99, 273] width 13 height 4
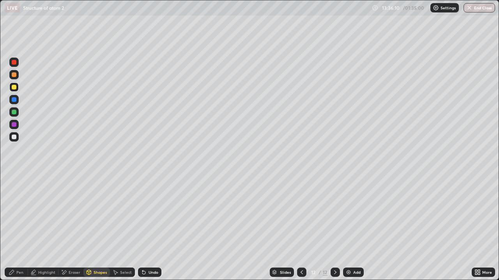
click at [14, 113] on div at bounding box center [14, 112] width 5 height 5
click at [17, 227] on div "Pen" at bounding box center [19, 273] width 7 height 4
click at [10, 91] on div at bounding box center [13, 87] width 9 height 9
click at [14, 135] on div at bounding box center [14, 137] width 5 height 5
click at [74, 227] on div "Eraser" at bounding box center [70, 272] width 25 height 9
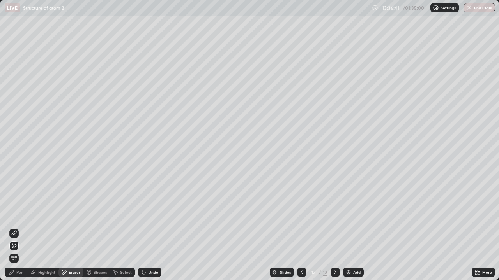
click at [22, 227] on div "Pen" at bounding box center [19, 273] width 7 height 4
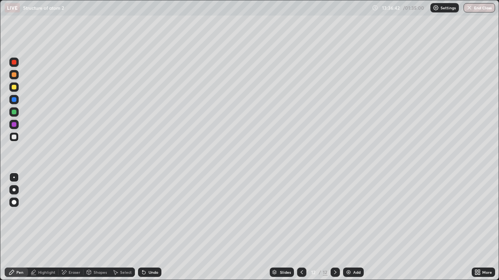
click at [14, 111] on div at bounding box center [14, 112] width 5 height 5
click at [74, 227] on div "Eraser" at bounding box center [70, 272] width 25 height 9
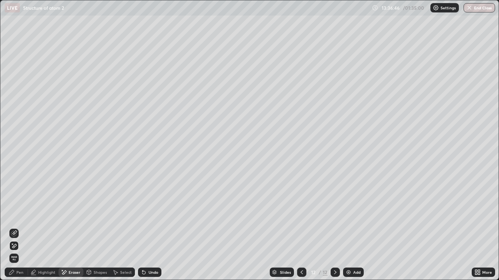
click at [21, 227] on div "Pen" at bounding box center [19, 273] width 7 height 4
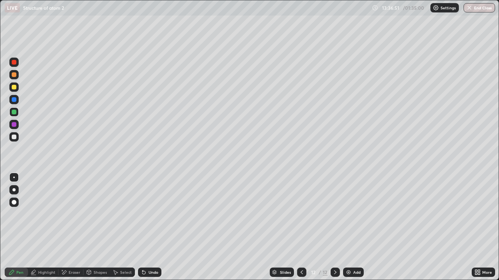
click at [304, 227] on div at bounding box center [301, 272] width 9 height 9
click at [334, 227] on icon at bounding box center [335, 273] width 2 height 4
click at [301, 227] on icon at bounding box center [301, 273] width 6 height 6
click at [299, 227] on icon at bounding box center [301, 273] width 6 height 6
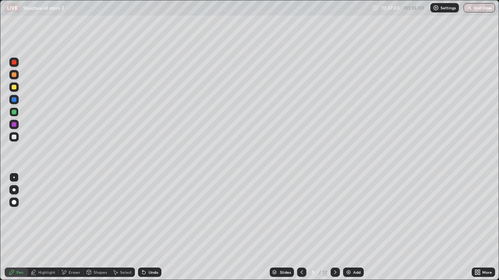
click at [301, 227] on icon at bounding box center [301, 273] width 6 height 6
click at [300, 227] on icon at bounding box center [301, 273] width 2 height 4
click at [335, 227] on icon at bounding box center [335, 273] width 2 height 4
click at [334, 227] on icon at bounding box center [335, 273] width 6 height 6
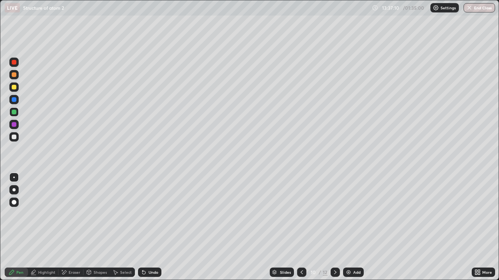
click at [338, 227] on div at bounding box center [334, 273] width 9 height 16
click at [336, 227] on div at bounding box center [334, 272] width 9 height 9
click at [18, 77] on div at bounding box center [13, 74] width 9 height 9
click at [301, 227] on icon at bounding box center [301, 273] width 6 height 6
click at [302, 227] on icon at bounding box center [301, 273] width 6 height 6
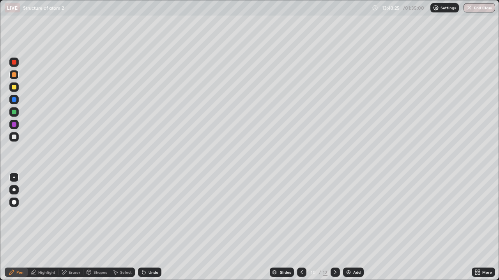
click at [301, 227] on icon at bounding box center [301, 273] width 6 height 6
click at [298, 227] on icon at bounding box center [301, 273] width 6 height 6
click at [300, 227] on icon at bounding box center [301, 273] width 6 height 6
click at [14, 139] on div at bounding box center [14, 137] width 5 height 5
click at [16, 111] on div at bounding box center [13, 112] width 9 height 9
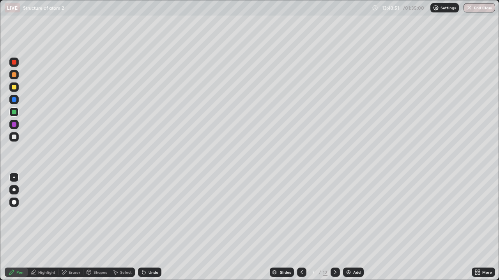
click at [14, 111] on div at bounding box center [14, 112] width 5 height 5
click at [16, 99] on div at bounding box center [14, 99] width 5 height 5
click at [14, 89] on div at bounding box center [14, 87] width 5 height 5
click at [14, 76] on div at bounding box center [14, 74] width 5 height 5
click at [15, 141] on div at bounding box center [13, 136] width 9 height 9
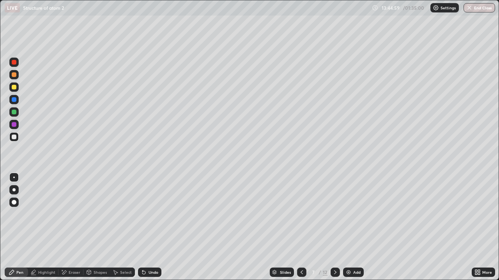
click at [77, 227] on div "Eraser" at bounding box center [75, 273] width 12 height 4
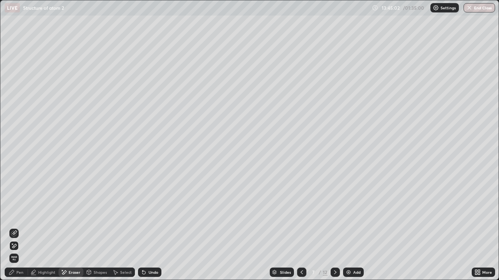
click at [16, 227] on div "Pen" at bounding box center [16, 272] width 23 height 9
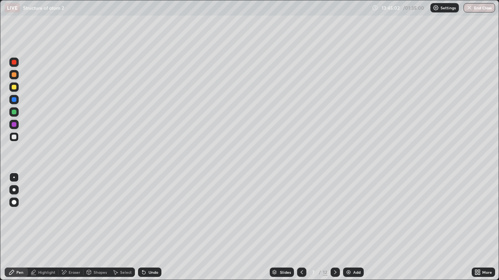
click at [13, 87] on div at bounding box center [14, 87] width 5 height 5
click at [48, 227] on div "Highlight" at bounding box center [46, 273] width 17 height 4
click at [14, 134] on div at bounding box center [13, 136] width 9 height 9
click at [334, 227] on icon at bounding box center [335, 273] width 6 height 6
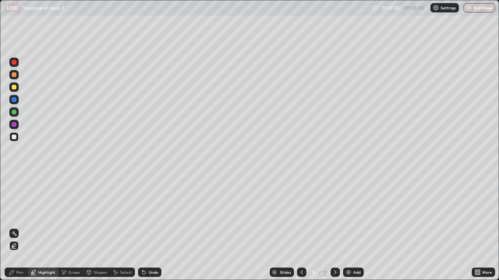
click at [335, 227] on icon at bounding box center [335, 273] width 6 height 6
click at [351, 227] on div "Add" at bounding box center [353, 272] width 21 height 9
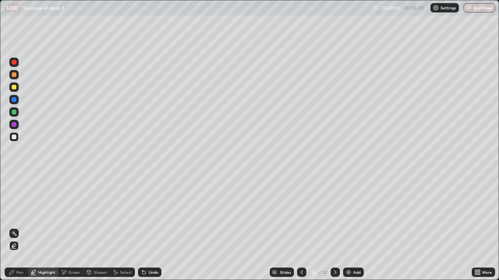
click at [156, 227] on div "Undo" at bounding box center [153, 273] width 10 height 4
click at [151, 227] on div "Undo" at bounding box center [153, 273] width 10 height 4
click at [15, 111] on div at bounding box center [14, 112] width 5 height 5
click at [24, 227] on div "Pen" at bounding box center [16, 272] width 23 height 9
click at [15, 76] on div at bounding box center [14, 74] width 5 height 5
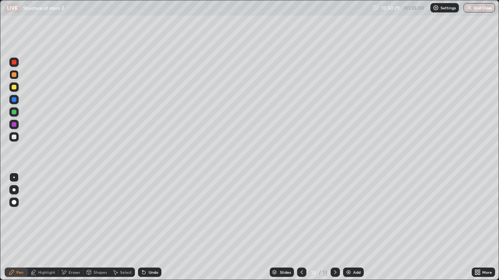
click at [13, 86] on div at bounding box center [14, 87] width 5 height 5
click at [14, 114] on div at bounding box center [14, 112] width 5 height 5
click at [14, 137] on div at bounding box center [14, 137] width 5 height 5
click at [12, 89] on div at bounding box center [14, 87] width 5 height 5
click at [18, 137] on div at bounding box center [13, 136] width 9 height 9
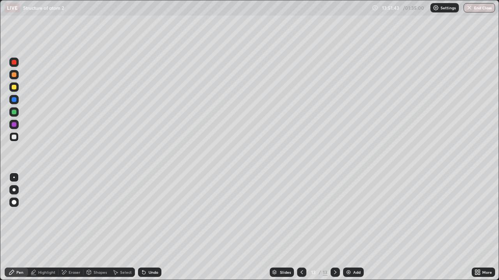
click at [354, 227] on div "Add" at bounding box center [356, 273] width 7 height 4
click at [17, 102] on div at bounding box center [13, 99] width 9 height 9
click at [15, 110] on div at bounding box center [14, 112] width 5 height 5
click at [17, 141] on div at bounding box center [13, 136] width 9 height 9
click at [20, 88] on div at bounding box center [14, 87] width 12 height 12
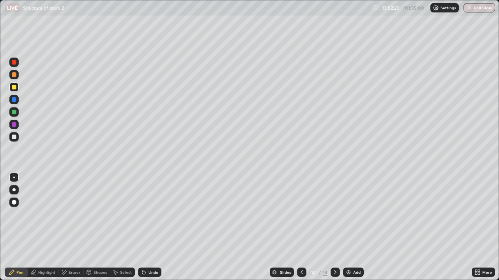
click at [16, 83] on div at bounding box center [13, 87] width 9 height 9
click at [15, 79] on div at bounding box center [13, 74] width 9 height 9
click at [16, 113] on div at bounding box center [14, 112] width 5 height 5
click at [14, 113] on div at bounding box center [14, 112] width 5 height 5
click at [118, 227] on div "Select" at bounding box center [122, 272] width 25 height 9
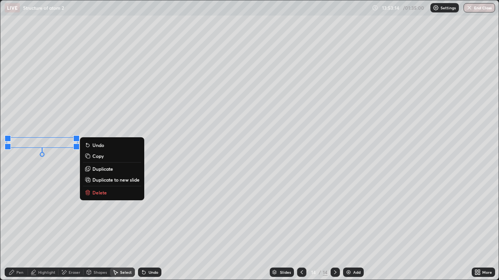
click at [18, 227] on div "Pen" at bounding box center [16, 272] width 23 height 9
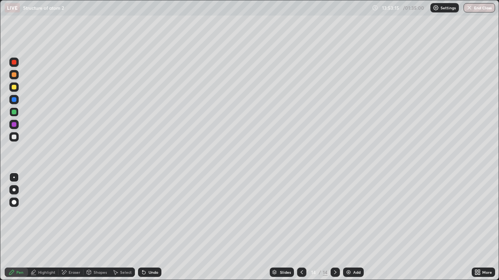
click at [14, 113] on div at bounding box center [14, 112] width 5 height 5
click at [17, 99] on div at bounding box center [13, 99] width 9 height 9
click at [120, 227] on div "Select" at bounding box center [122, 272] width 25 height 9
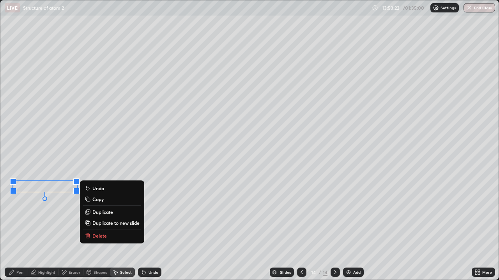
click at [12, 227] on div "Pen" at bounding box center [16, 272] width 23 height 9
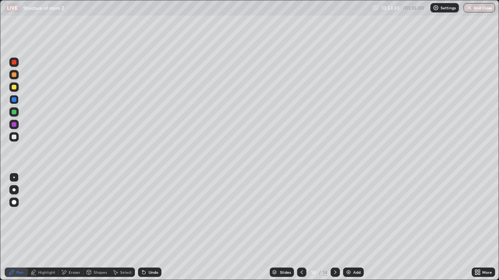
click at [111, 227] on div "Select" at bounding box center [122, 272] width 25 height 9
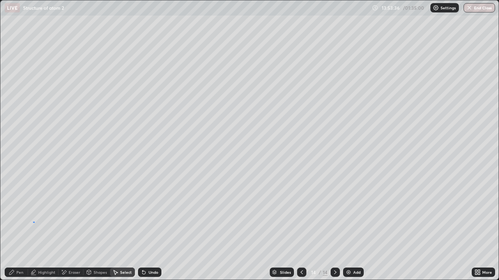
click at [33, 222] on div "0 ° Undo Copy Duplicate Duplicate to new slide Delete" at bounding box center [249, 140] width 498 height 280
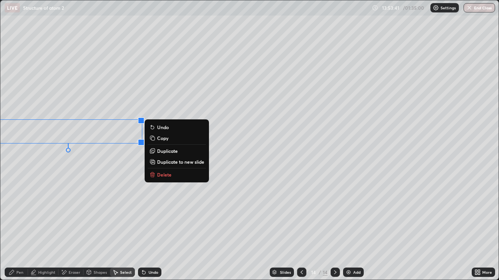
click at [46, 226] on div "0 ° Undo Copy Duplicate Duplicate to new slide Delete" at bounding box center [249, 140] width 498 height 280
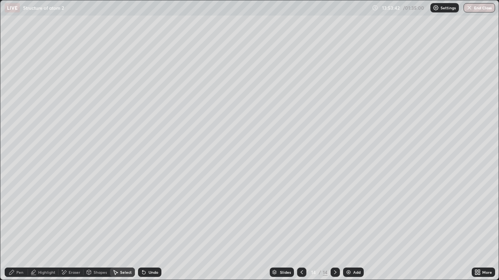
click at [15, 227] on icon at bounding box center [12, 273] width 6 height 6
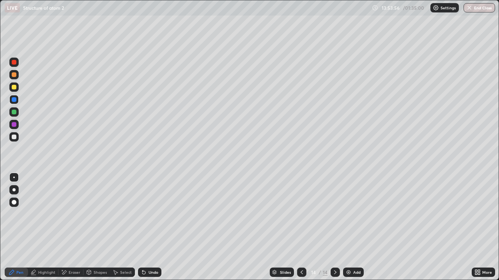
click at [16, 138] on div at bounding box center [14, 137] width 5 height 5
click at [345, 227] on img at bounding box center [348, 273] width 6 height 6
click at [16, 92] on div at bounding box center [13, 87] width 9 height 9
click at [14, 79] on div at bounding box center [13, 74] width 9 height 9
click at [17, 140] on div at bounding box center [13, 136] width 9 height 9
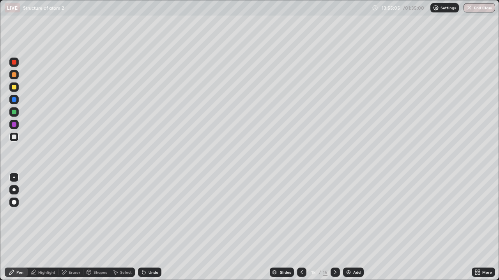
click at [151, 227] on div "Undo" at bounding box center [153, 273] width 10 height 4
click at [18, 112] on div at bounding box center [13, 112] width 9 height 9
click at [14, 88] on div at bounding box center [14, 87] width 5 height 5
click at [14, 75] on div at bounding box center [14, 74] width 5 height 5
click at [15, 116] on div at bounding box center [13, 112] width 9 height 9
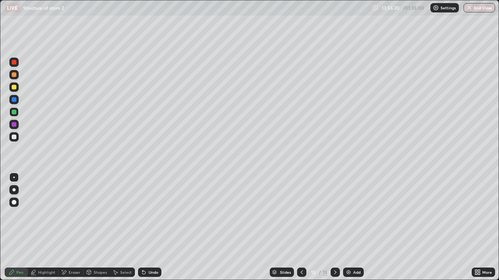
click at [17, 141] on div at bounding box center [13, 137] width 9 height 12
click at [17, 88] on div at bounding box center [13, 87] width 9 height 9
click at [298, 227] on div at bounding box center [301, 273] width 9 height 16
click at [301, 227] on icon at bounding box center [301, 273] width 6 height 6
click at [334, 227] on icon at bounding box center [335, 273] width 2 height 4
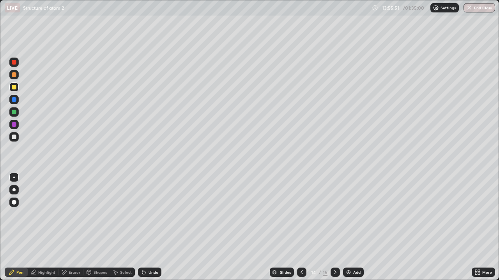
click at [334, 227] on icon at bounding box center [335, 273] width 6 height 6
click at [338, 227] on div at bounding box center [334, 272] width 9 height 9
click at [349, 227] on img at bounding box center [348, 273] width 6 height 6
click at [14, 111] on div at bounding box center [14, 112] width 5 height 5
click at [301, 227] on icon at bounding box center [301, 273] width 6 height 6
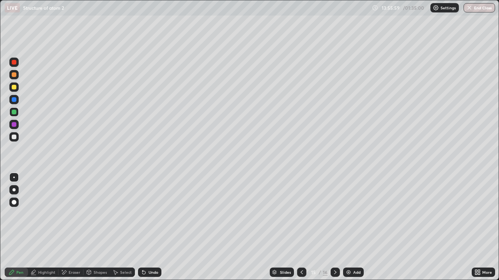
click at [301, 227] on icon at bounding box center [301, 273] width 6 height 6
click at [334, 227] on icon at bounding box center [335, 273] width 6 height 6
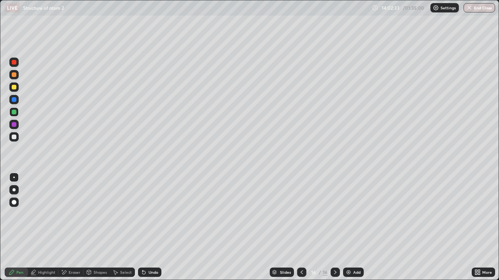
click at [67, 227] on div "Eraser" at bounding box center [70, 272] width 25 height 9
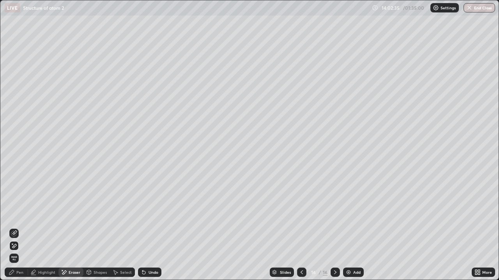
click at [19, 227] on div "Pen" at bounding box center [16, 273] width 23 height 16
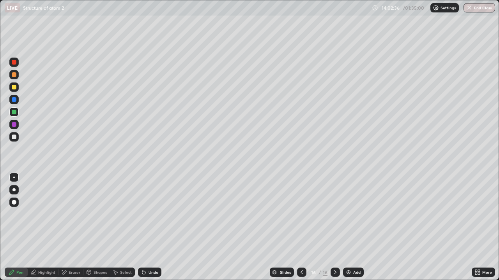
click at [17, 141] on div at bounding box center [13, 136] width 9 height 9
click at [150, 227] on div "Undo" at bounding box center [153, 273] width 10 height 4
click at [14, 112] on div at bounding box center [14, 112] width 5 height 5
click at [11, 134] on div at bounding box center [13, 136] width 9 height 9
click at [14, 84] on div at bounding box center [13, 87] width 9 height 9
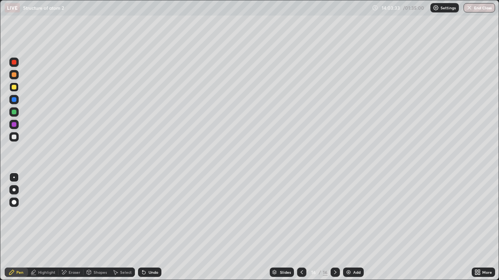
click at [18, 109] on div at bounding box center [13, 112] width 9 height 9
click at [118, 227] on div "Select" at bounding box center [122, 272] width 25 height 9
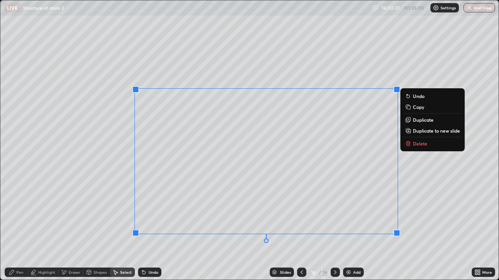
click at [13, 227] on icon at bounding box center [12, 273] width 6 height 6
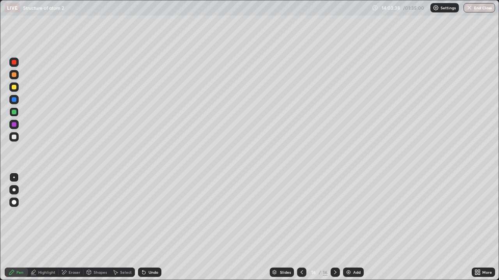
click at [15, 137] on div at bounding box center [14, 137] width 5 height 5
click at [14, 137] on div at bounding box center [14, 137] width 5 height 5
click at [13, 100] on div at bounding box center [14, 99] width 5 height 5
click at [16, 89] on div at bounding box center [14, 87] width 5 height 5
click at [16, 136] on div at bounding box center [14, 137] width 5 height 5
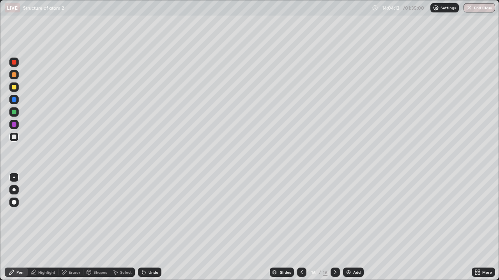
click at [12, 103] on div at bounding box center [13, 99] width 9 height 9
click at [12, 112] on div at bounding box center [14, 112] width 5 height 5
click at [15, 74] on div at bounding box center [14, 74] width 5 height 5
click at [17, 127] on div at bounding box center [13, 124] width 9 height 9
click at [12, 137] on div at bounding box center [14, 137] width 5 height 5
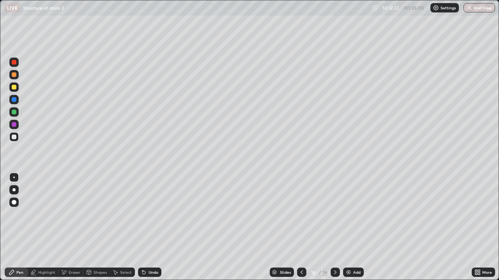
click at [10, 138] on div at bounding box center [13, 136] width 9 height 9
click at [476, 9] on button "End Class" at bounding box center [479, 7] width 32 height 9
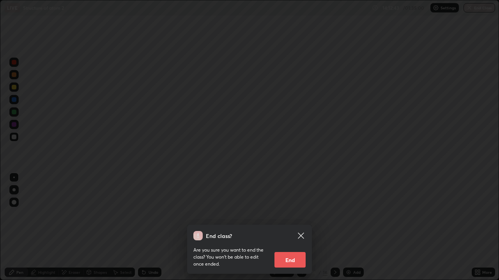
click at [296, 227] on button "End" at bounding box center [289, 260] width 31 height 16
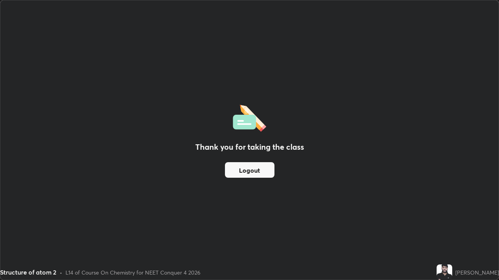
click at [257, 190] on div "Thank you for taking the class Logout" at bounding box center [249, 140] width 498 height 280
click at [243, 171] on button "Logout" at bounding box center [249, 170] width 49 height 16
